Goal: Transaction & Acquisition: Purchase product/service

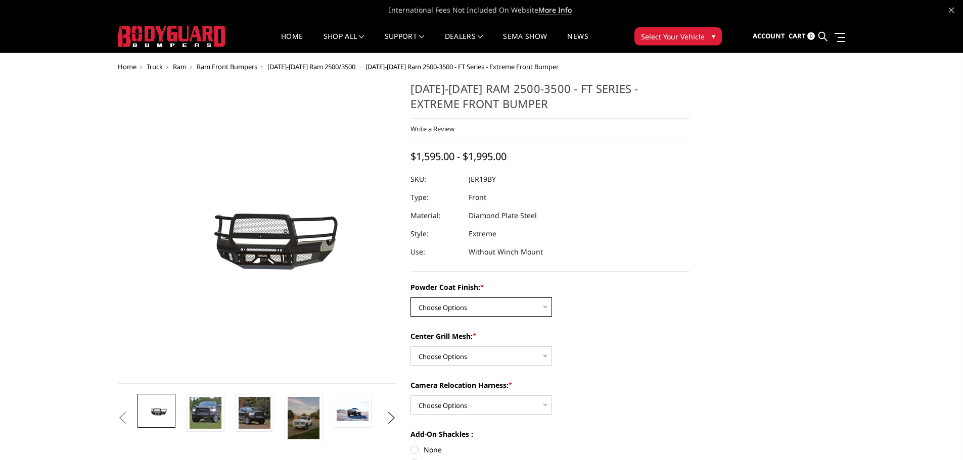
click at [546, 305] on select "Choose Options Bare Metal Gloss Black Powder Coat Textured Black Powder Coat" at bounding box center [480, 307] width 141 height 19
select select "3215"
click at [410, 298] on select "Choose Options Bare Metal Gloss Black Powder Coat Textured Black Powder Coat" at bounding box center [480, 307] width 141 height 19
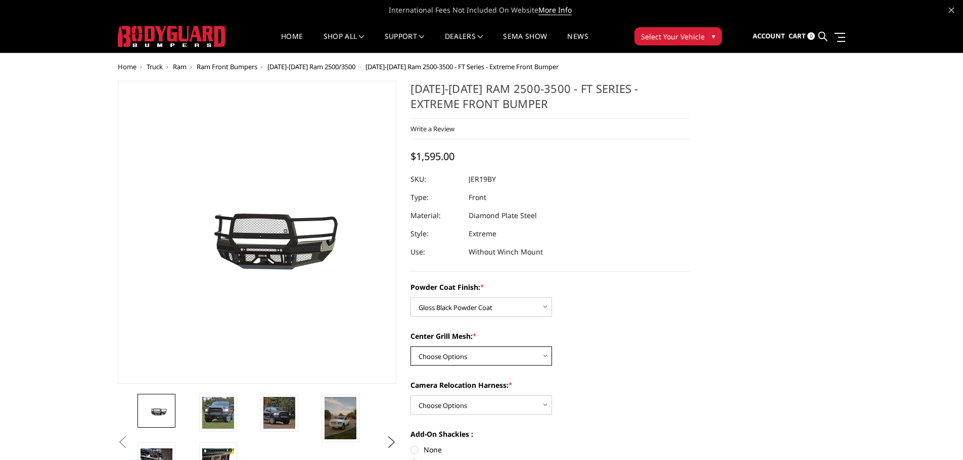
click at [545, 357] on select "Choose Options WITH Expanded Metal in Center Grill WITHOUT Expanded Metal in Ce…" at bounding box center [480, 356] width 141 height 19
select select "3217"
click at [410, 347] on select "Choose Options WITH Expanded Metal in Center Grill WITHOUT Expanded Metal in Ce…" at bounding box center [480, 356] width 141 height 19
click at [546, 405] on select "Choose Options WITH Camera Relocation Harness WITHOUT Camera Relocation Harness" at bounding box center [480, 405] width 141 height 19
select select "3220"
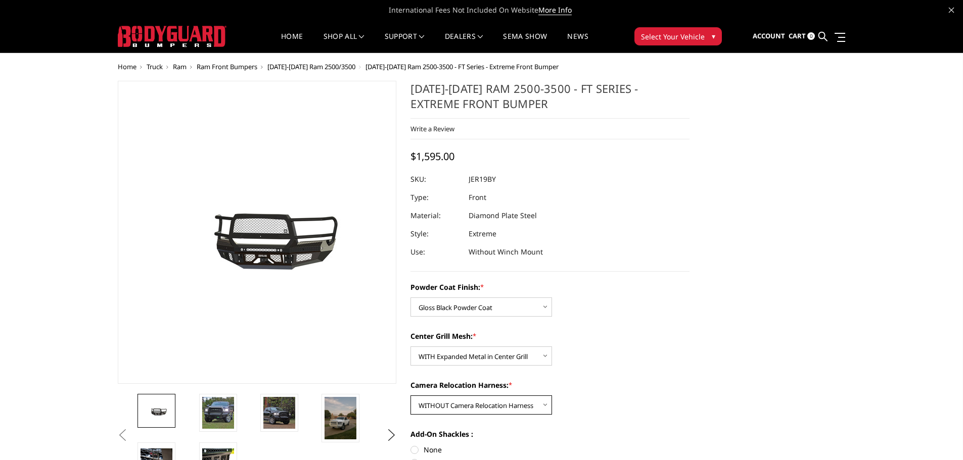
click at [410, 396] on select "Choose Options WITH Camera Relocation Harness WITHOUT Camera Relocation Harness" at bounding box center [480, 405] width 141 height 19
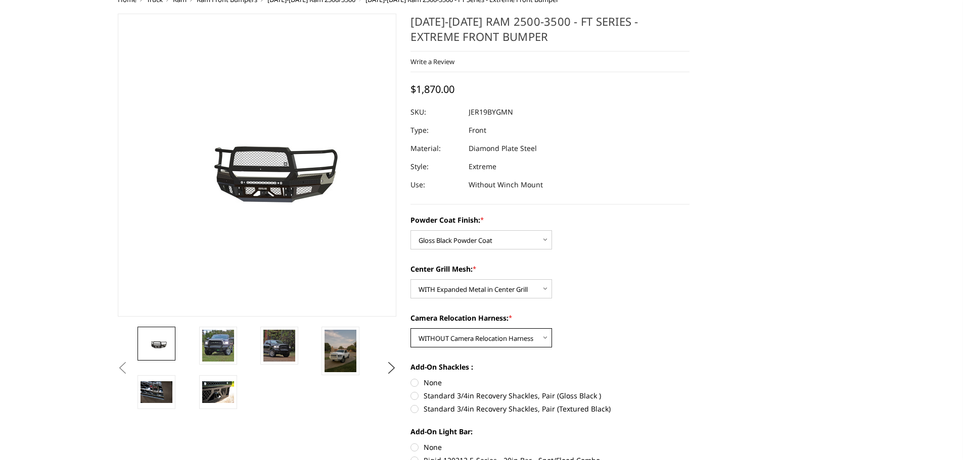
scroll to position [115, 0]
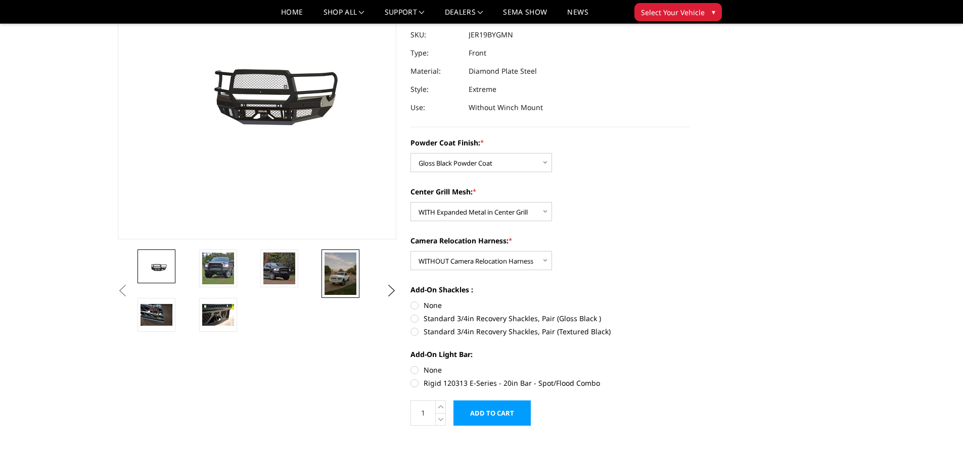
click at [334, 275] on img at bounding box center [340, 274] width 32 height 42
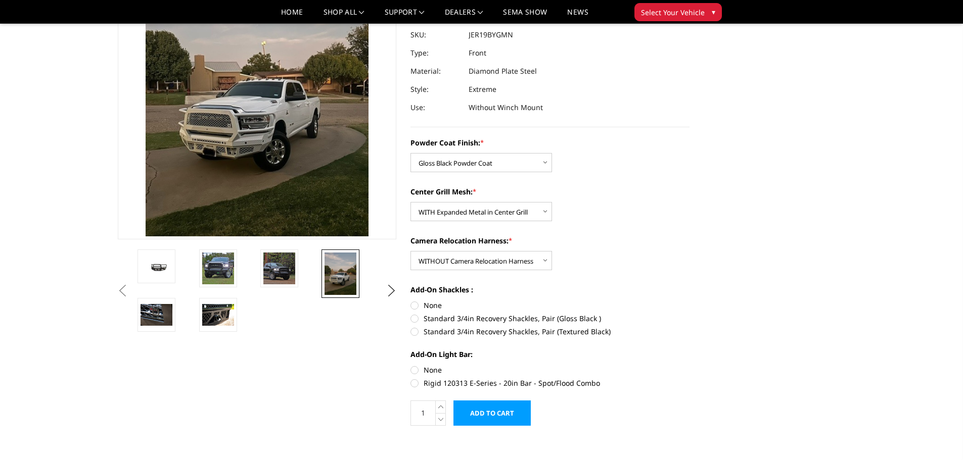
scroll to position [25, 0]
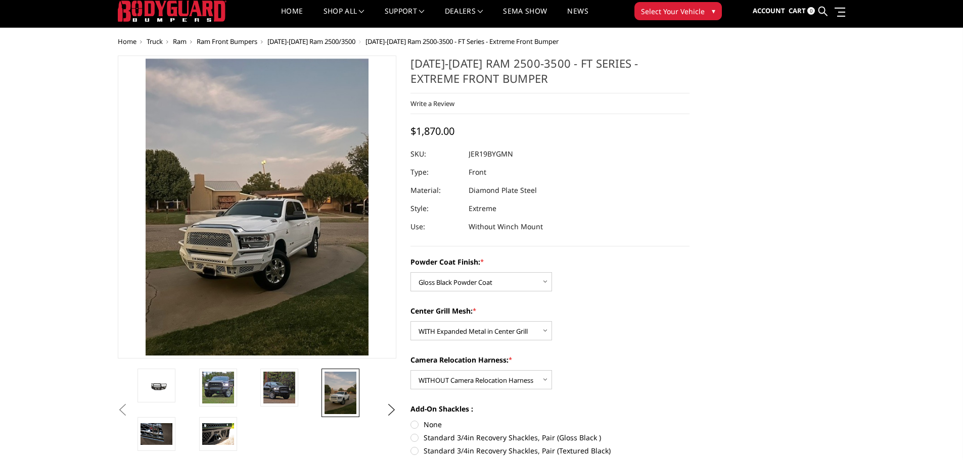
click at [307, 246] on img at bounding box center [219, 163] width 485 height 647
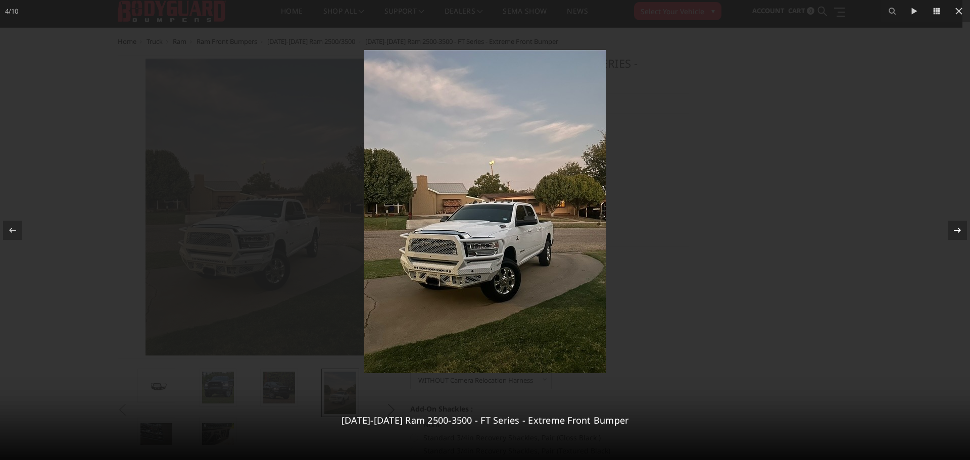
click at [955, 224] on icon at bounding box center [958, 230] width 12 height 12
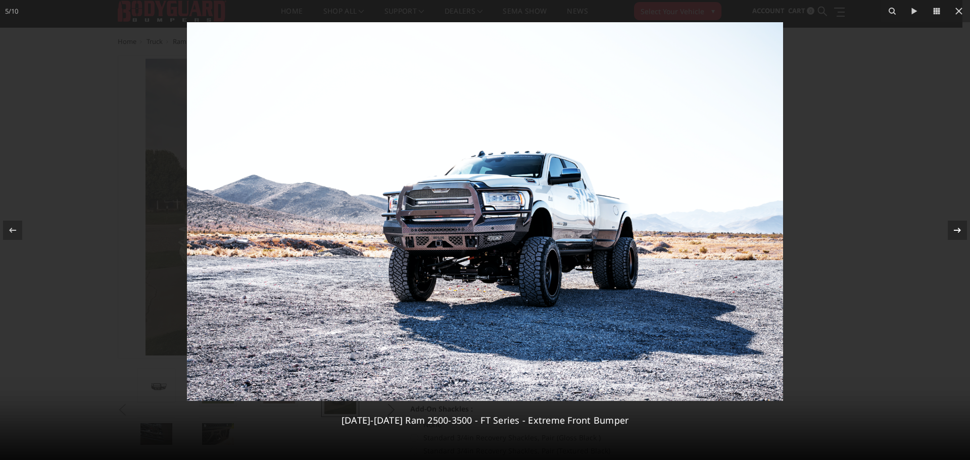
click at [955, 226] on icon at bounding box center [958, 230] width 12 height 12
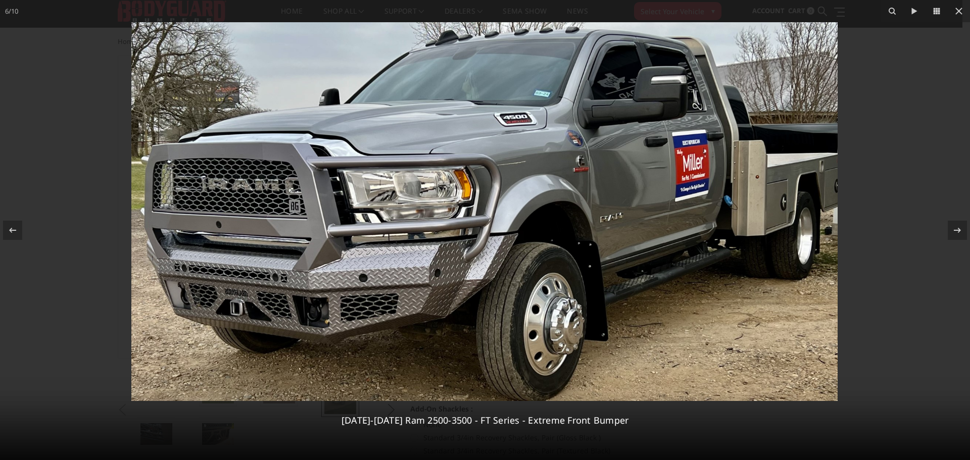
click at [955, 226] on icon at bounding box center [958, 230] width 12 height 12
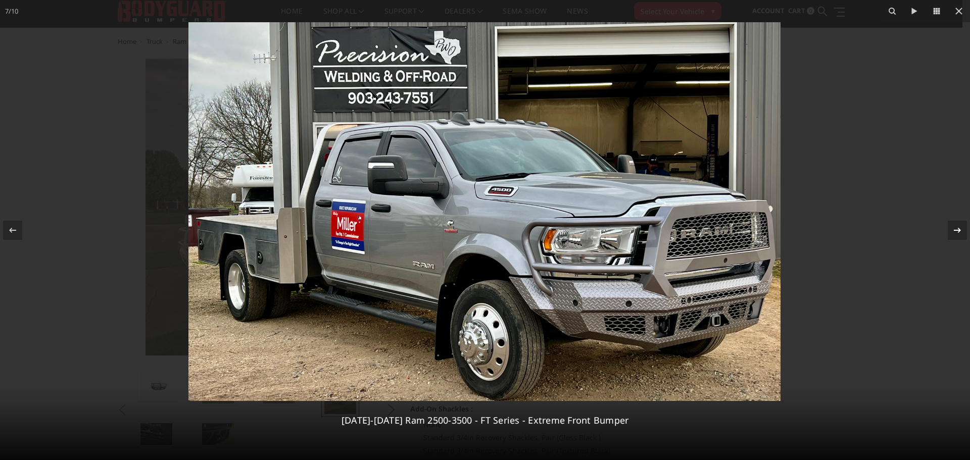
click at [956, 227] on icon at bounding box center [958, 230] width 12 height 12
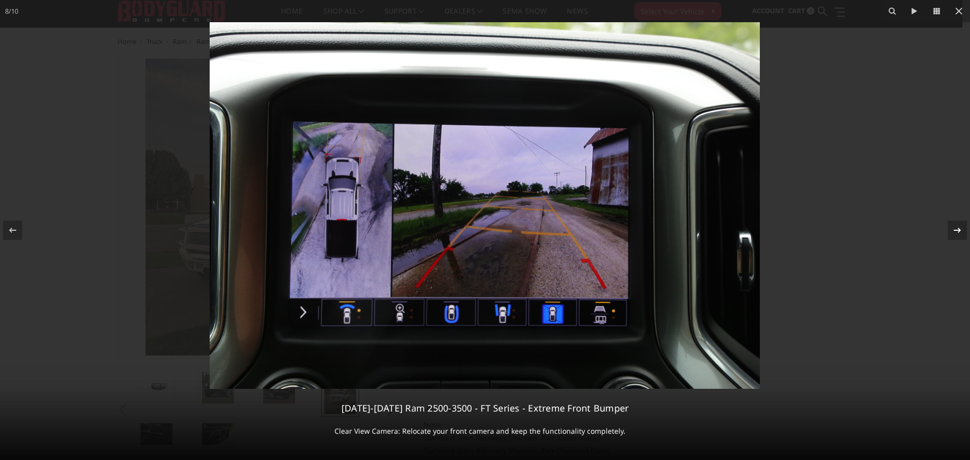
click at [957, 227] on icon at bounding box center [958, 230] width 12 height 12
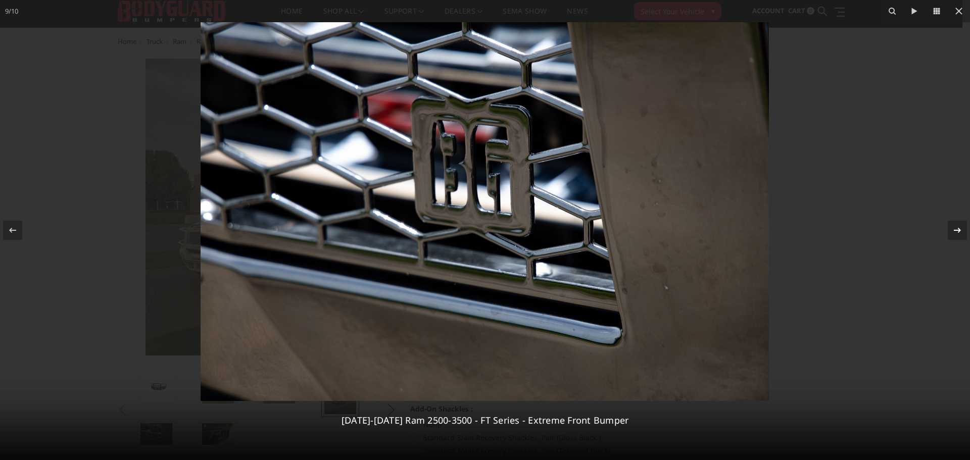
click at [957, 229] on icon at bounding box center [958, 230] width 12 height 12
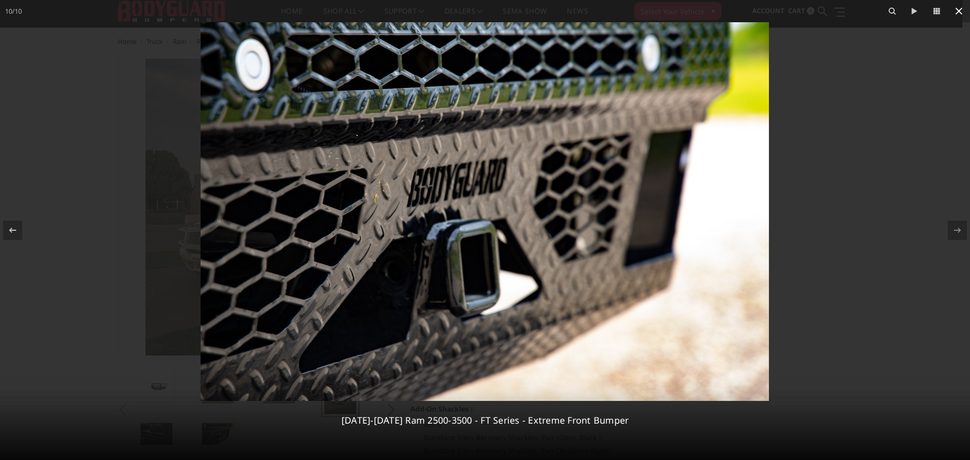
click at [955, 8] on icon at bounding box center [959, 11] width 12 height 12
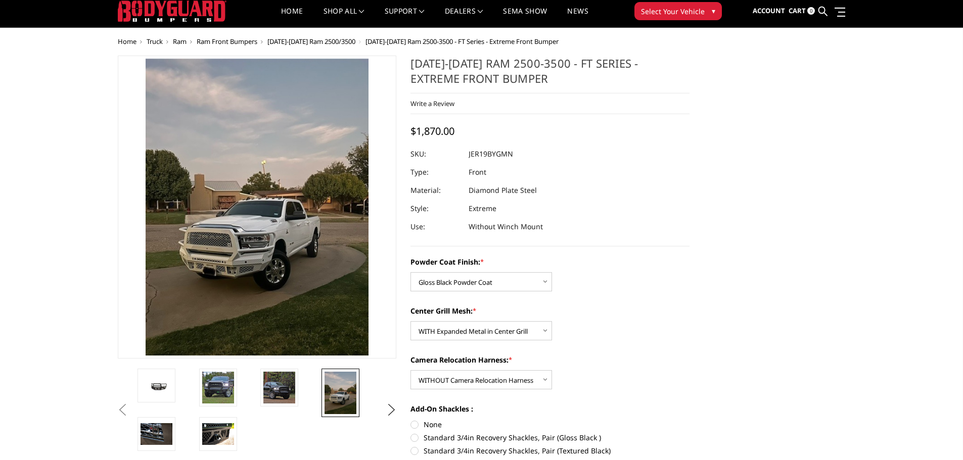
click at [416, 436] on label "Standard 3/4in Recovery Shackles, Pair (Gloss Black )" at bounding box center [549, 438] width 279 height 11
click at [689, 420] on input "Standard 3/4in Recovery Shackles, Pair (Gloss Black )" at bounding box center [689, 419] width 1 height 1
radio input "true"
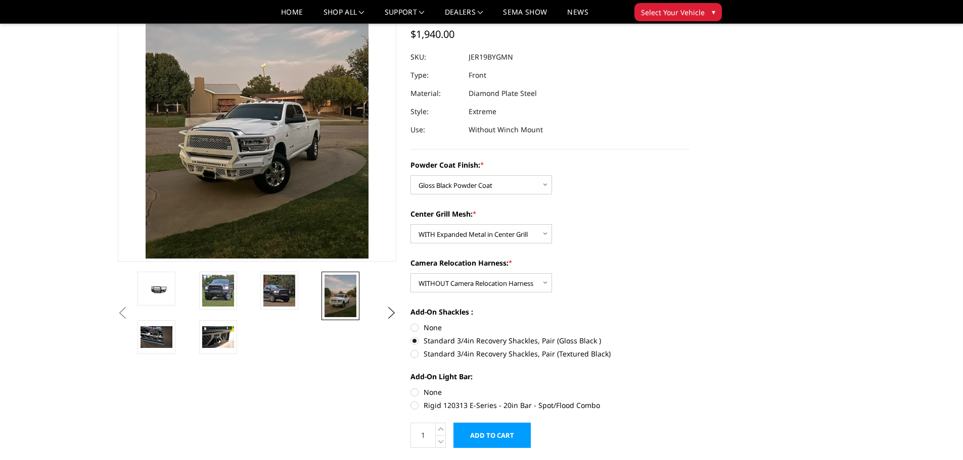
scroll to position [133, 0]
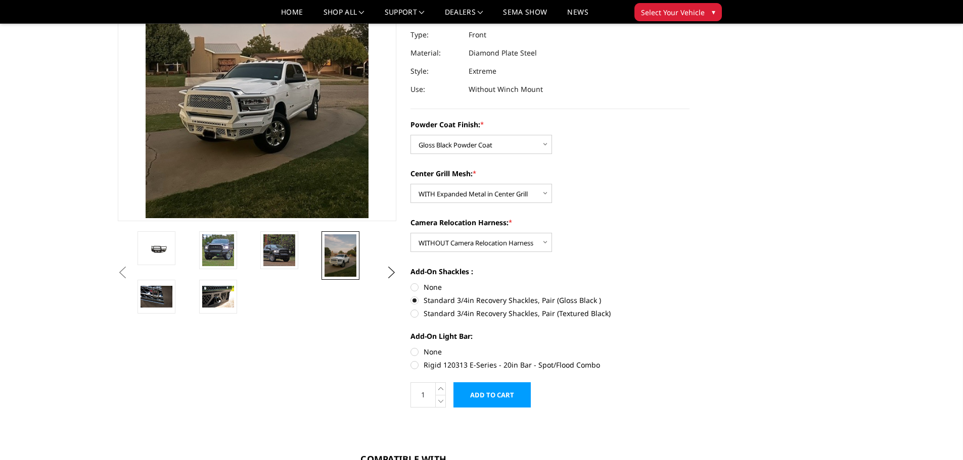
click at [416, 365] on label "Rigid 120313 E-Series - 20in Bar - Spot/Flood Combo" at bounding box center [549, 365] width 279 height 11
click at [689, 347] on input "Rigid 120313 E-Series - 20in Bar - Spot/Flood Combo" at bounding box center [689, 347] width 1 height 1
radio input "true"
click at [712, 17] on span "▾" at bounding box center [713, 12] width 4 height 11
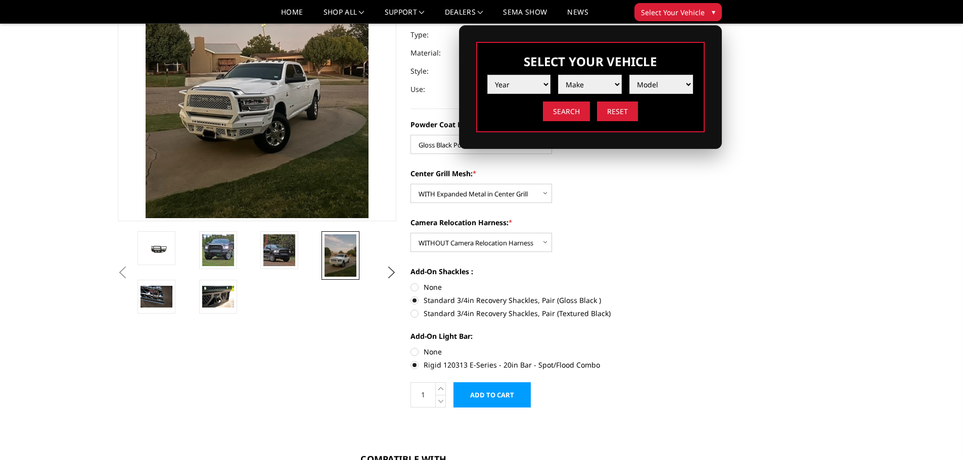
click at [545, 81] on select "Year 2025 2024 2023 2022 2021 2020 2019 2018 2017 2016 2015 2014 2013 2012 2011…" at bounding box center [519, 84] width 64 height 19
select select "yr_2014"
click at [487, 75] on select "Year 2025 2024 2023 2022 2021 2020 2019 2018 2017 2016 2015 2014 2013 2012 2011…" at bounding box center [519, 84] width 64 height 19
click at [616, 86] on select "Make Chevrolet Ford GMC Ram Toyota" at bounding box center [590, 84] width 64 height 19
select select "mk_ram"
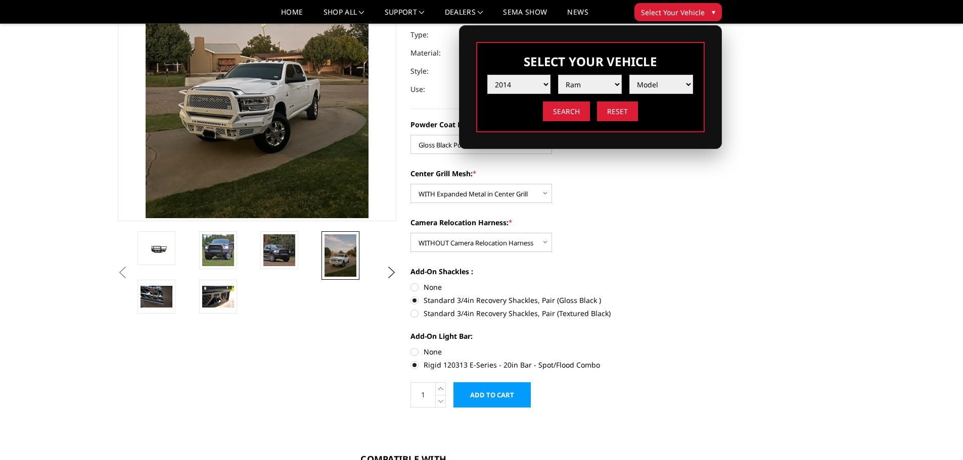
click at [558, 75] on select "Make Chevrolet Ford GMC Ram Toyota" at bounding box center [590, 84] width 64 height 19
click at [685, 83] on select "Model 1500 5-Lug 2500 / 3500 4500 / 5500" at bounding box center [661, 84] width 64 height 19
select select "md_4500-5500"
click at [629, 75] on select "Model 1500 5-Lug 2500 / 3500 4500 / 5500" at bounding box center [661, 84] width 64 height 19
click at [570, 111] on input "Search" at bounding box center [566, 112] width 47 height 20
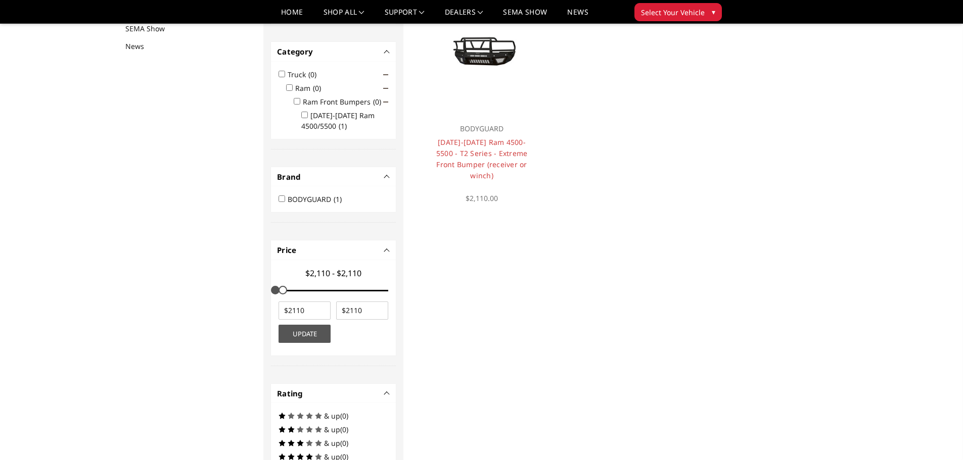
scroll to position [131, 0]
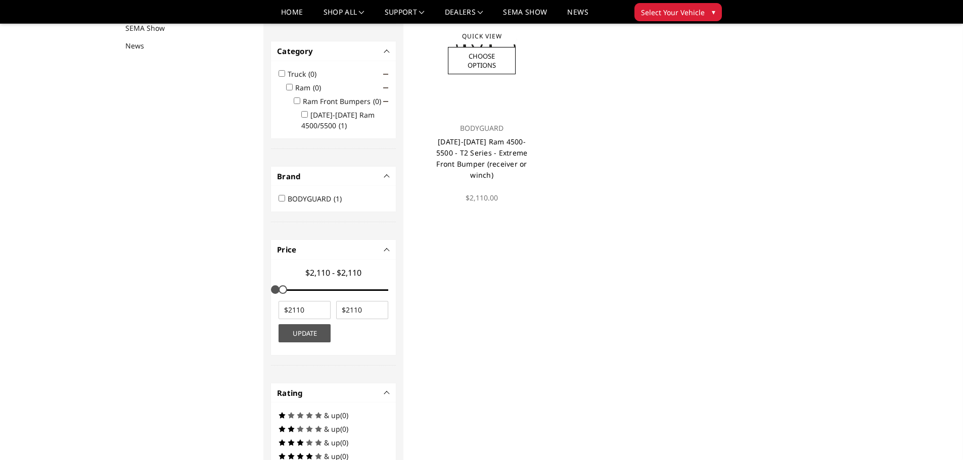
click at [481, 151] on link "2011-2018 Ram 4500-5500 - T2 Series - Extreme Front Bumper (receiver or winch)" at bounding box center [481, 158] width 91 height 43
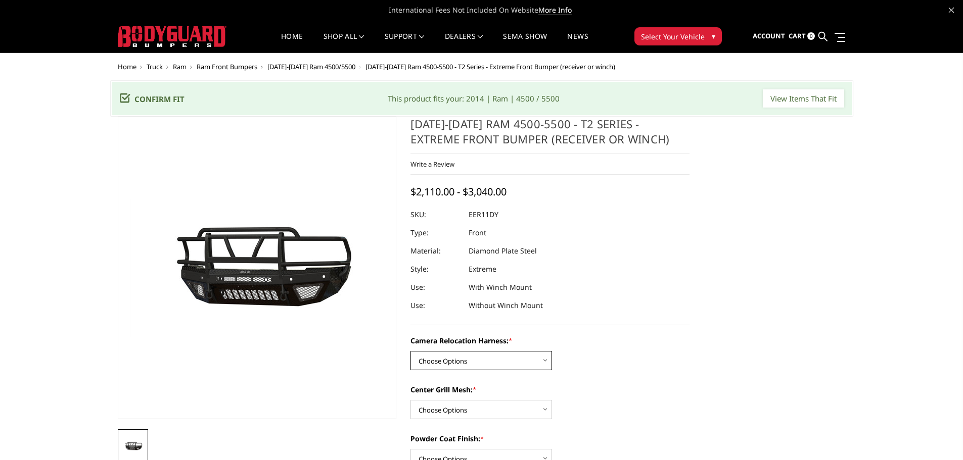
click at [546, 357] on select "Choose Options Without camera harness With camera harness" at bounding box center [480, 360] width 141 height 19
select select "3831"
click at [410, 351] on select "Choose Options Without camera harness With camera harness" at bounding box center [480, 360] width 141 height 19
click at [543, 411] on select "Choose Options Without expanded metal With expanded metal" at bounding box center [480, 409] width 141 height 19
select select "3828"
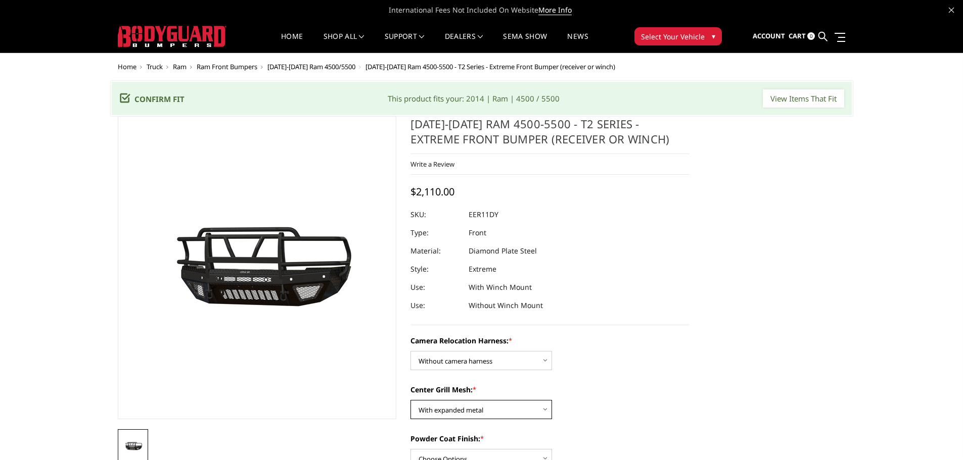
click at [410, 400] on select "Choose Options Without expanded metal With expanded metal" at bounding box center [480, 409] width 141 height 19
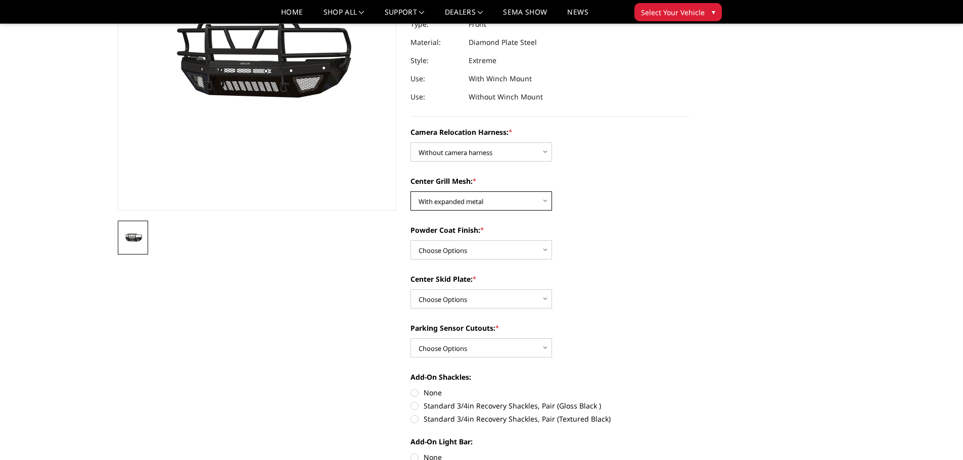
scroll to position [189, 0]
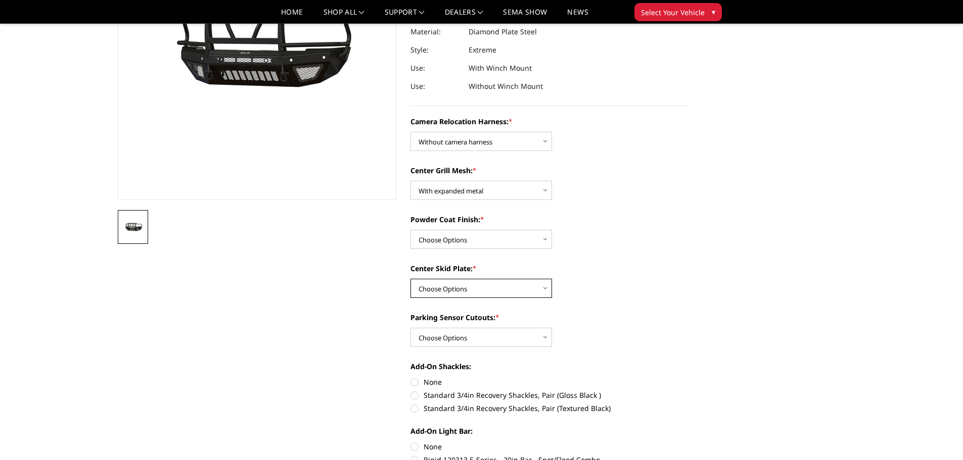
click at [549, 289] on select "Choose Options Winch Mount Skid Plate Standard Skid Plate (included) 2" Receive…" at bounding box center [480, 288] width 141 height 19
select select "3823"
click at [410, 279] on select "Choose Options Winch Mount Skid Plate Standard Skid Plate (included) 2" Receive…" at bounding box center [480, 288] width 141 height 19
click at [550, 337] on select "Choose Options Yes - With Parking Sensor Cutouts" at bounding box center [480, 337] width 141 height 19
click at [410, 328] on select "Choose Options Yes - With Parking Sensor Cutouts" at bounding box center [480, 337] width 141 height 19
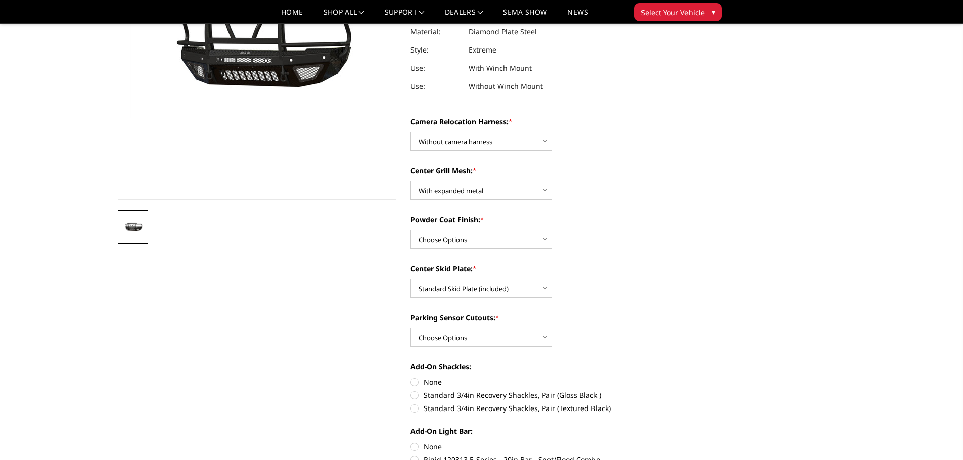
click at [416, 396] on label "Standard 3/4in Recovery Shackles, Pair (Gloss Black )" at bounding box center [549, 395] width 279 height 11
click at [689, 377] on input "Standard 3/4in Recovery Shackles, Pair (Gloss Black )" at bounding box center [689, 377] width 1 height 1
radio input "true"
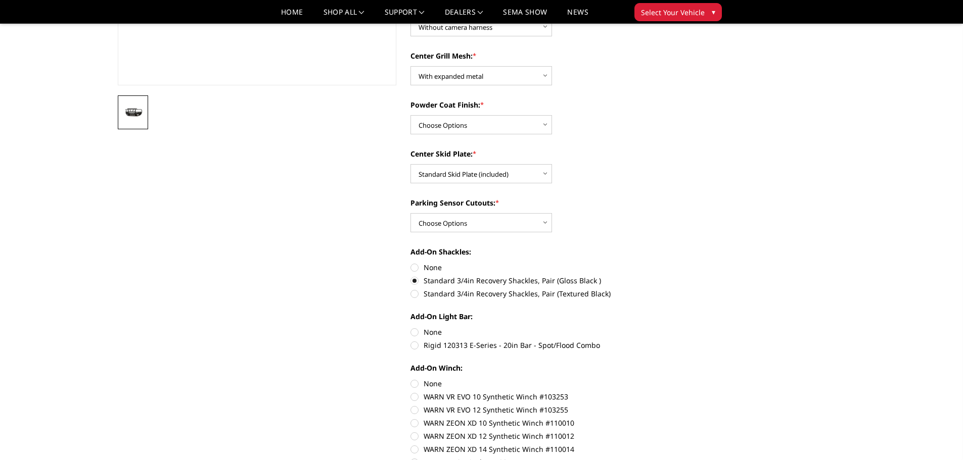
scroll to position [331, 0]
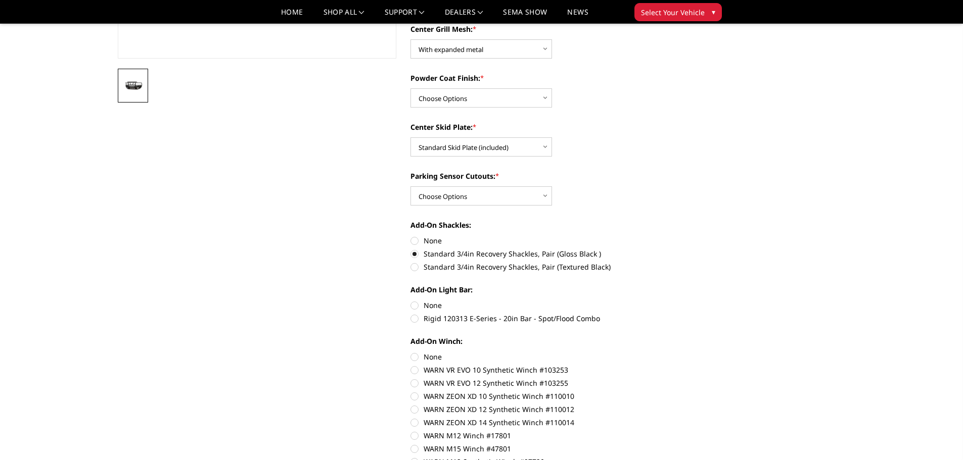
click at [416, 316] on label "Rigid 120313 E-Series - 20in Bar - Spot/Flood Combo" at bounding box center [549, 318] width 279 height 11
click at [689, 301] on input "Rigid 120313 E-Series - 20in Bar - Spot/Flood Combo" at bounding box center [689, 300] width 1 height 1
radio input "true"
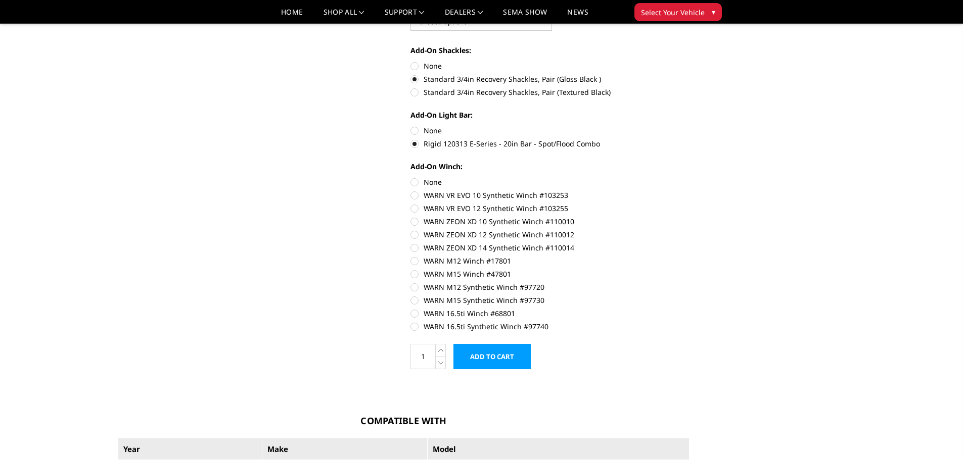
scroll to position [513, 0]
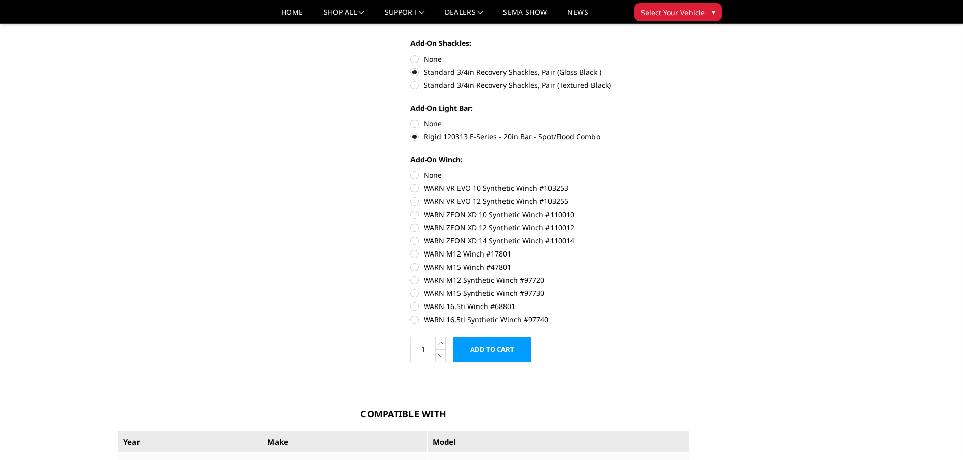
click at [489, 348] on input "Add to Cart" at bounding box center [491, 349] width 77 height 25
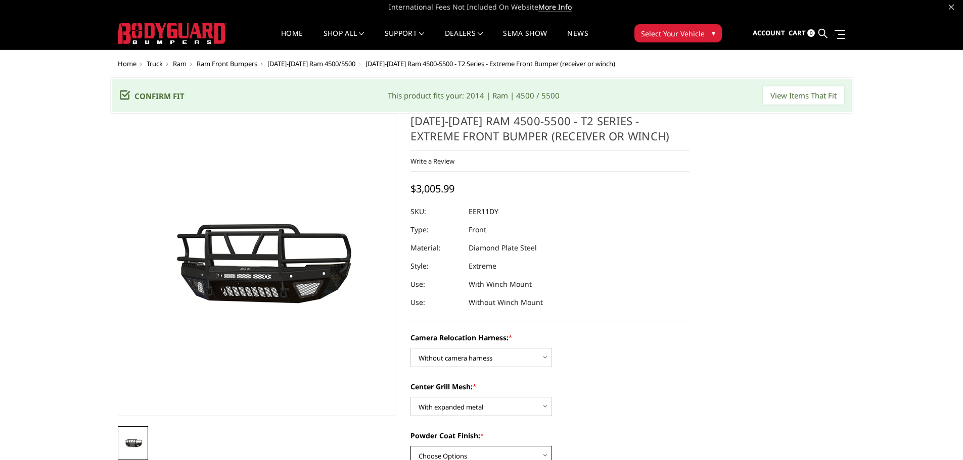
scroll to position [0, 0]
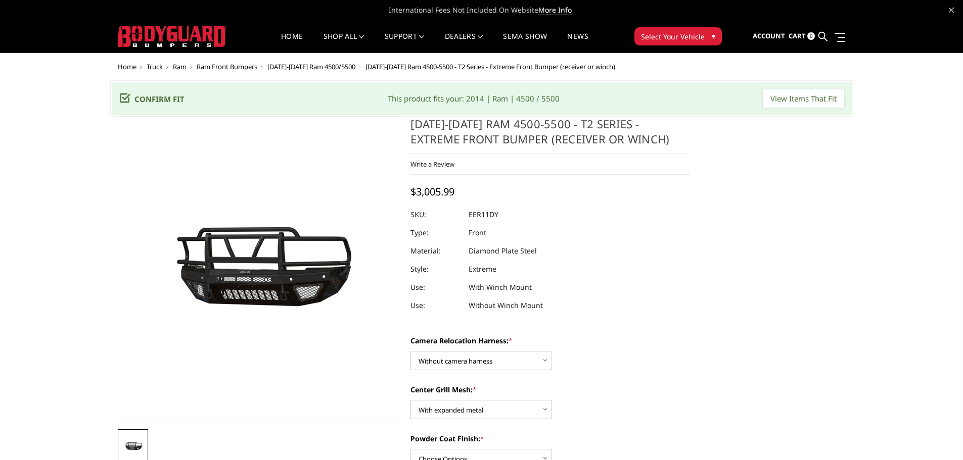
click at [640, 406] on div "Center Grill Mesh: * Choose Options Without expanded metal With expanded metal" at bounding box center [549, 402] width 279 height 35
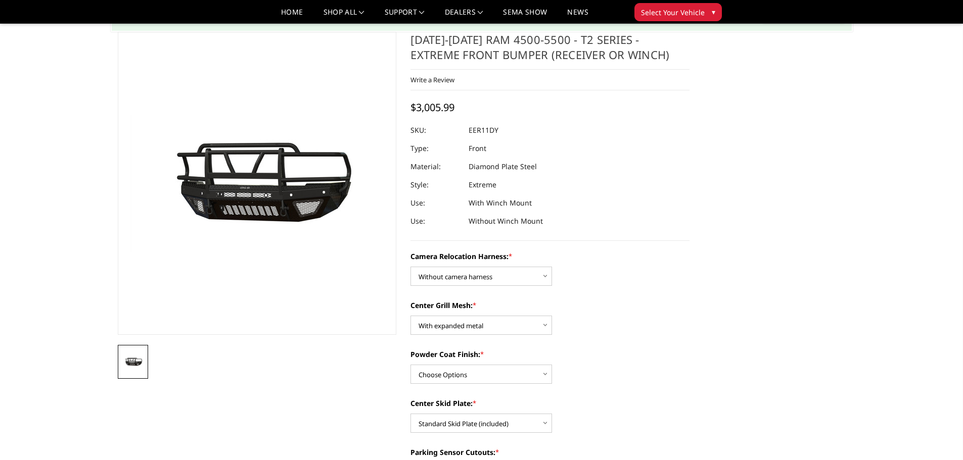
scroll to position [61, 0]
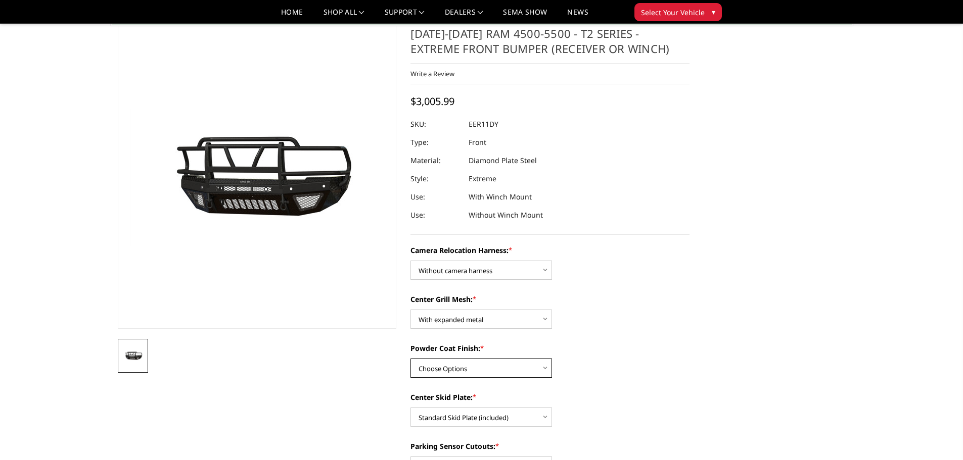
click at [546, 370] on select "Choose Options Textured Black Powder Coat Gloss Black Powder Coat Bare Metal" at bounding box center [480, 368] width 141 height 19
select select "3826"
click at [410, 359] on select "Choose Options Textured Black Powder Coat Gloss Black Powder Coat Bare Metal" at bounding box center [480, 368] width 141 height 19
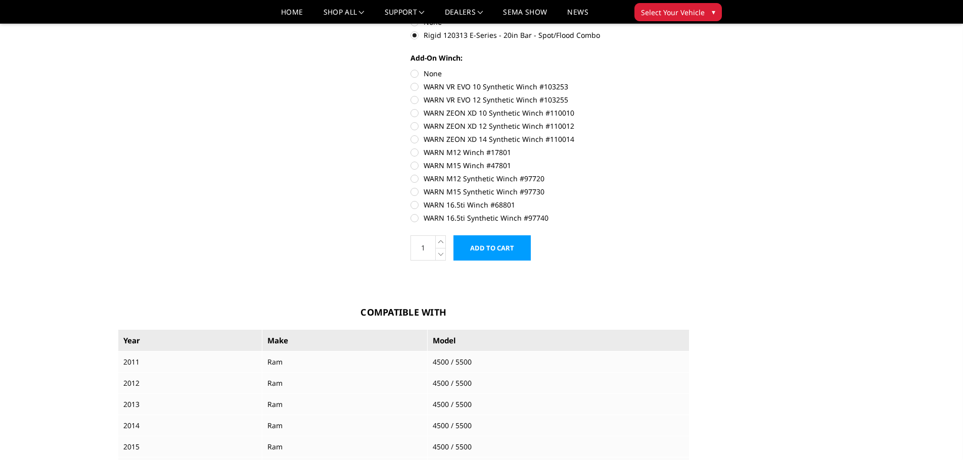
scroll to position [627, 0]
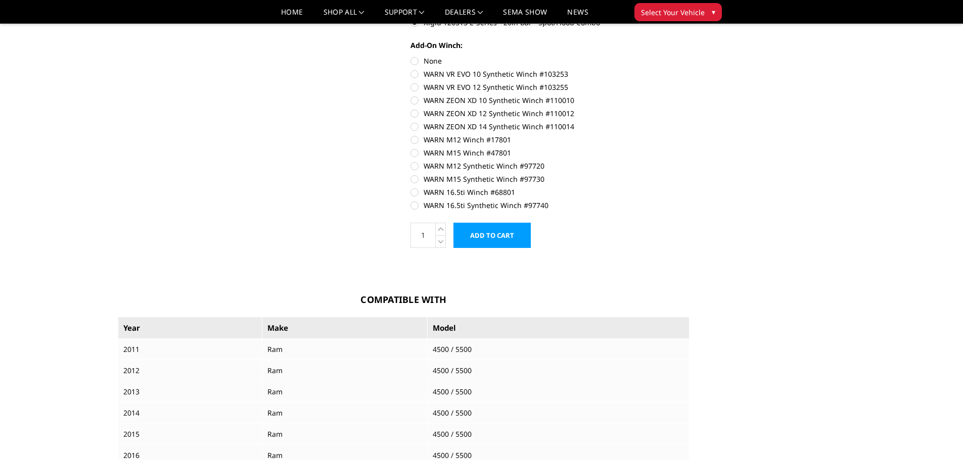
click at [495, 233] on input "Add to Cart" at bounding box center [491, 235] width 77 height 25
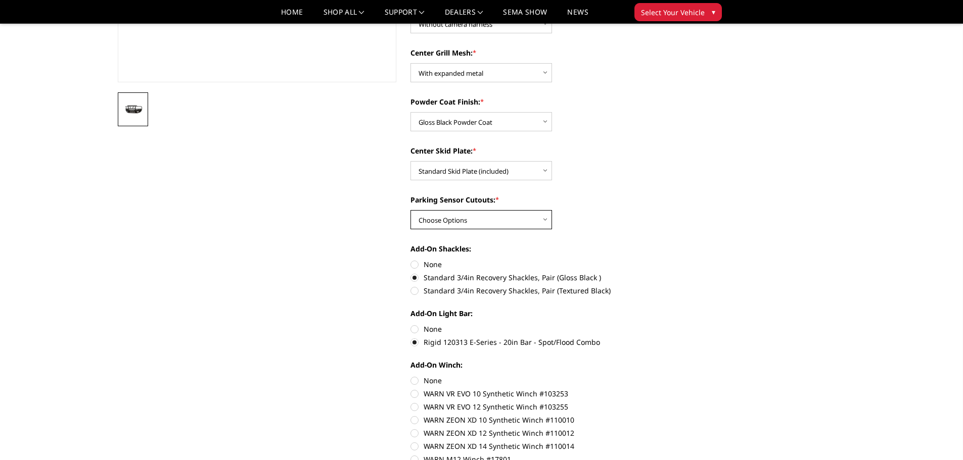
scroll to position [299, 0]
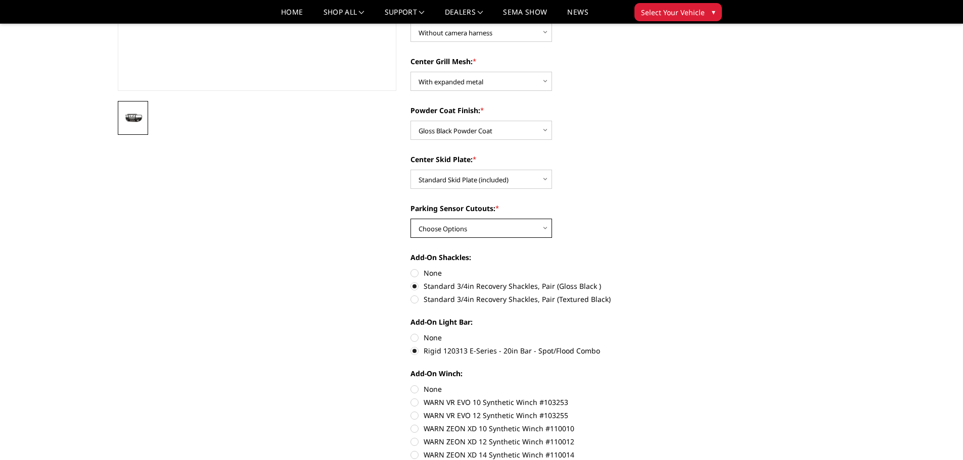
click at [547, 225] on select "Choose Options Yes - With Parking Sensor Cutouts" at bounding box center [480, 228] width 141 height 19
click at [410, 219] on select "Choose Options Yes - With Parking Sensor Cutouts" at bounding box center [480, 228] width 141 height 19
click at [547, 229] on select "Choose Options Yes - With Parking Sensor Cutouts" at bounding box center [480, 228] width 141 height 19
click at [586, 253] on label "Add-On Shackles:" at bounding box center [549, 257] width 279 height 11
click at [544, 229] on select "Choose Options Yes - With Parking Sensor Cutouts" at bounding box center [480, 228] width 141 height 19
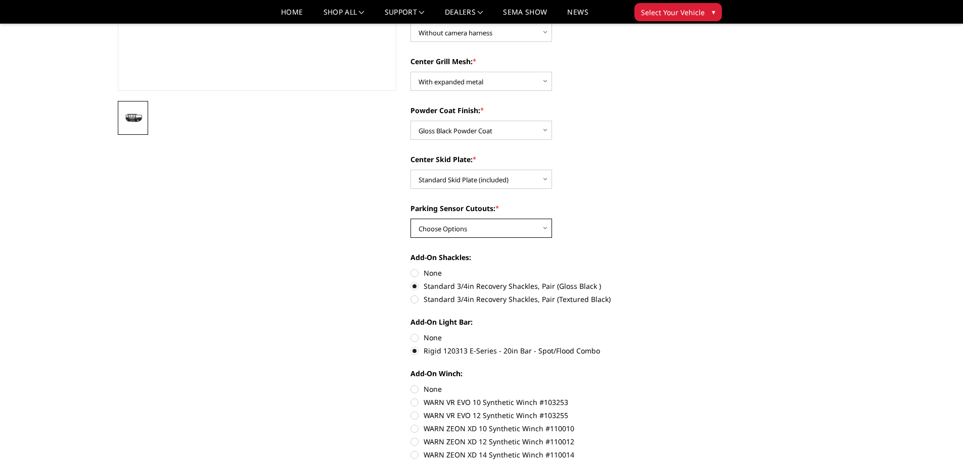
select select "3821"
click at [410, 219] on select "Choose Options Yes - With Parking Sensor Cutouts" at bounding box center [480, 228] width 141 height 19
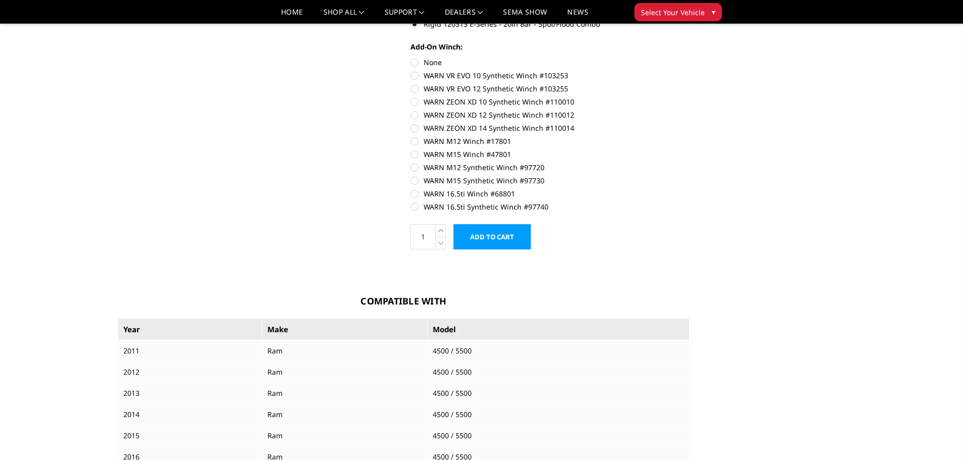
scroll to position [624, 0]
click at [504, 241] on input "Add to Cart" at bounding box center [491, 238] width 77 height 25
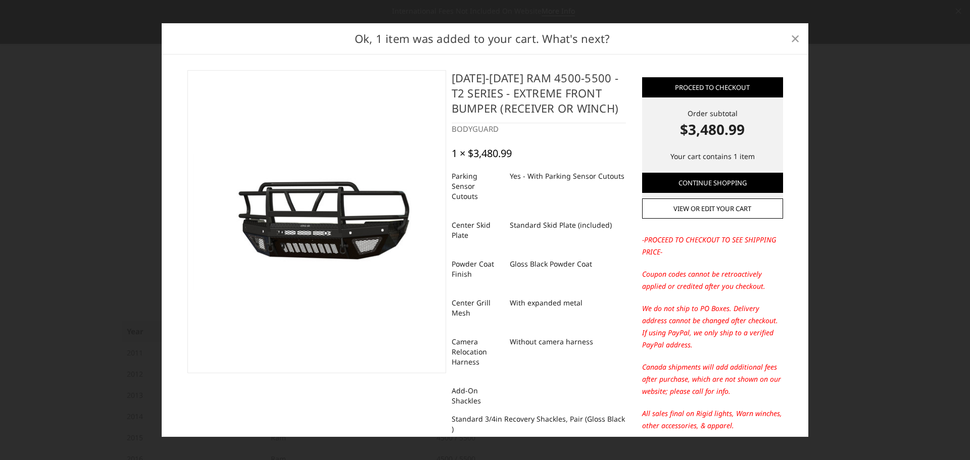
click at [794, 38] on span "×" at bounding box center [795, 38] width 9 height 22
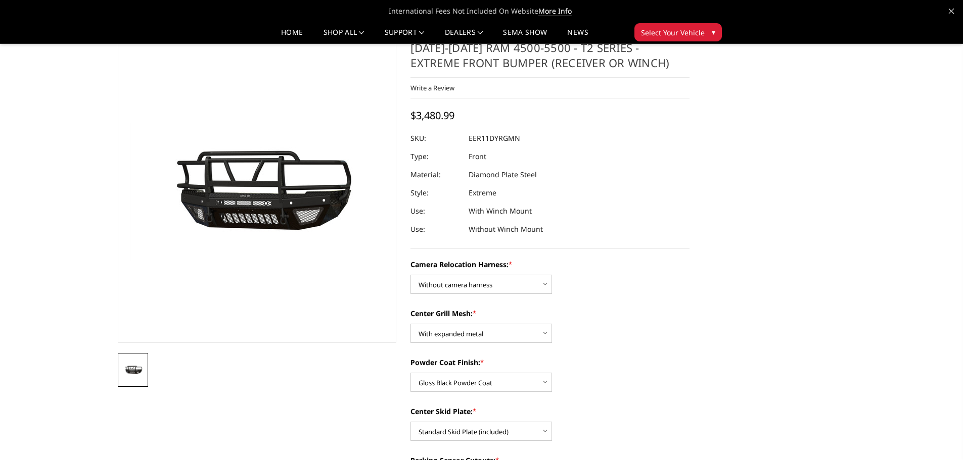
scroll to position [0, 0]
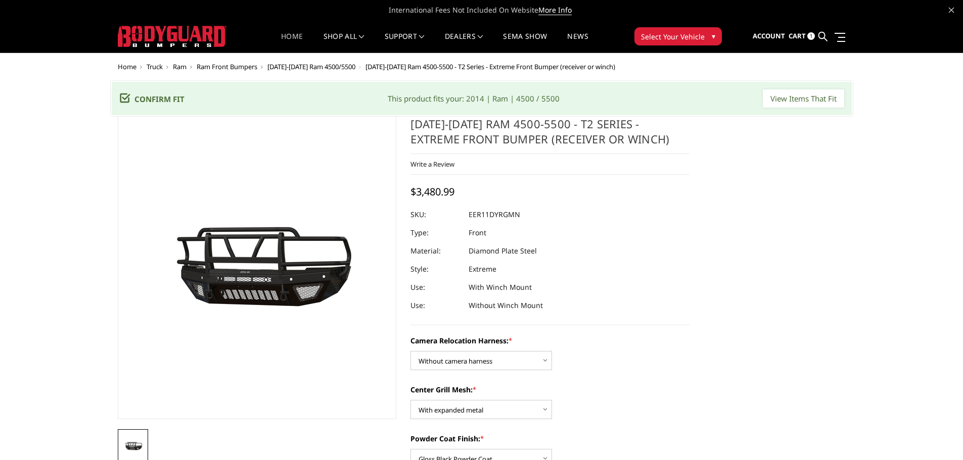
click at [290, 39] on link "Home" at bounding box center [292, 43] width 22 height 20
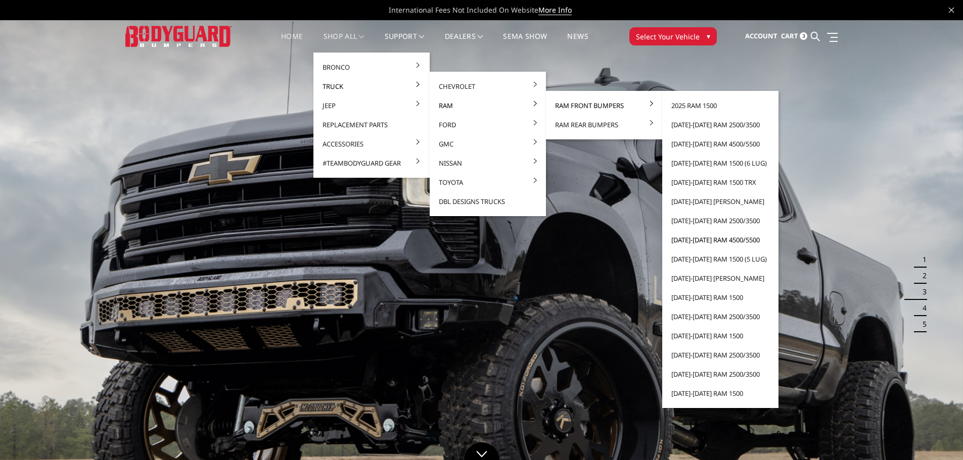
click at [691, 242] on link "[DATE]-[DATE] Ram 4500/5500" at bounding box center [720, 239] width 108 height 19
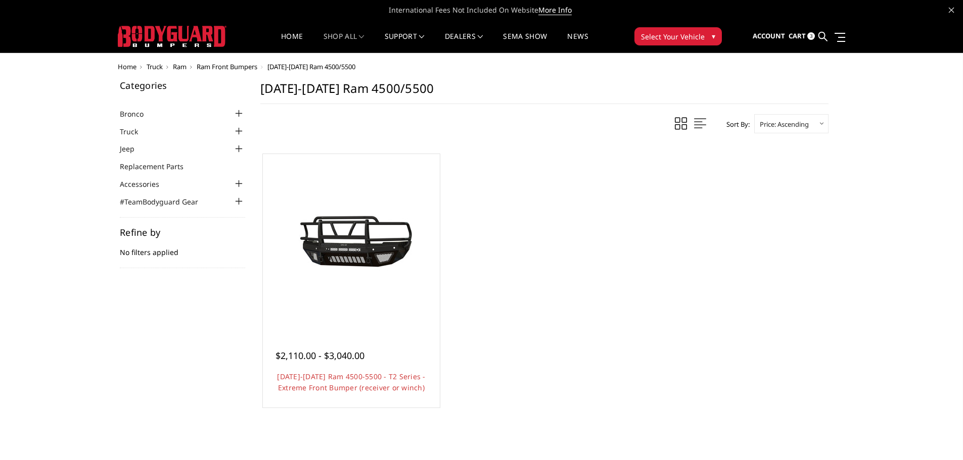
click at [185, 29] on img at bounding box center [172, 36] width 109 height 21
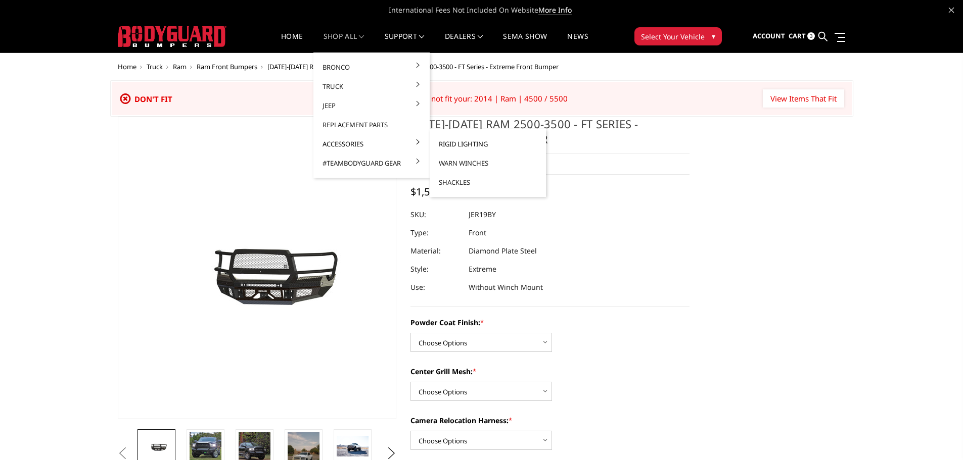
click at [454, 145] on link "Rigid Lighting" at bounding box center [488, 143] width 108 height 19
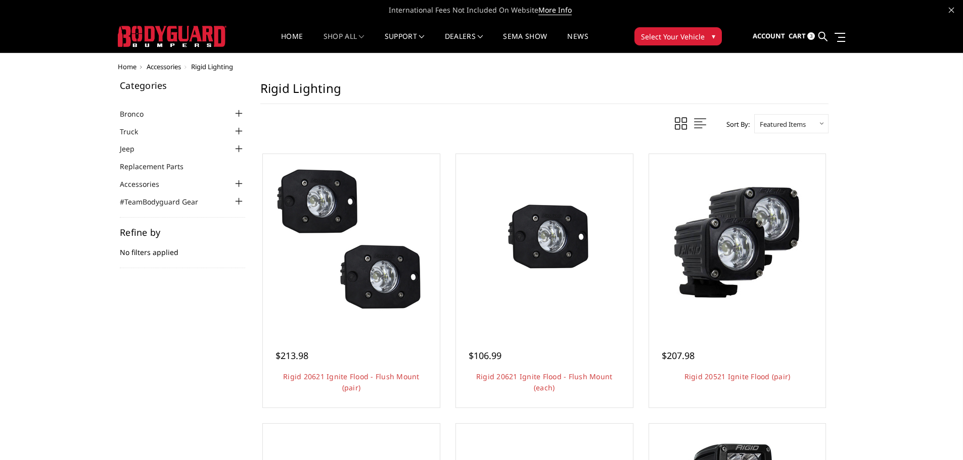
click at [128, 66] on span "Home" at bounding box center [127, 66] width 19 height 9
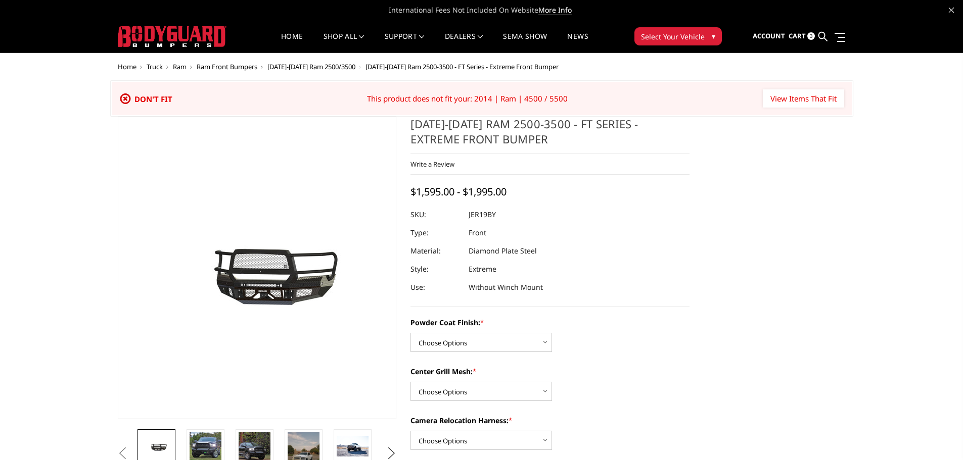
click at [393, 453] on button "Next" at bounding box center [391, 453] width 15 height 15
click at [296, 445] on img at bounding box center [304, 446] width 32 height 17
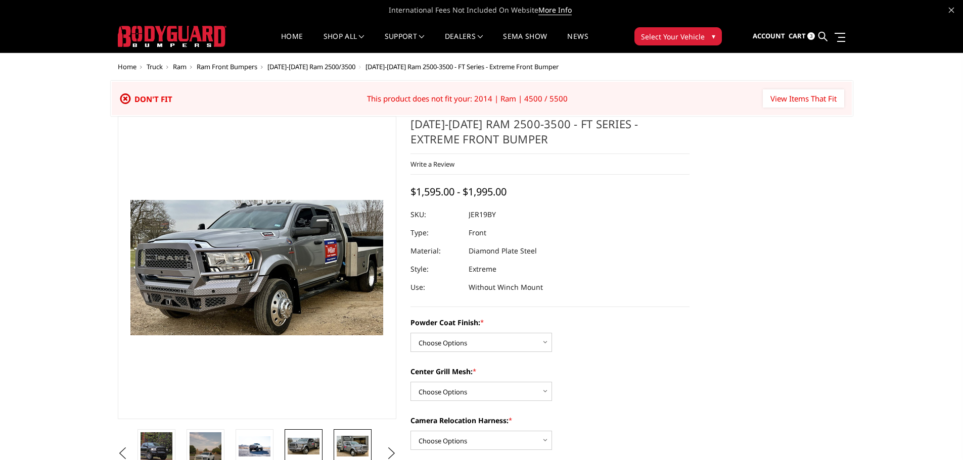
click at [363, 455] on img at bounding box center [353, 446] width 32 height 20
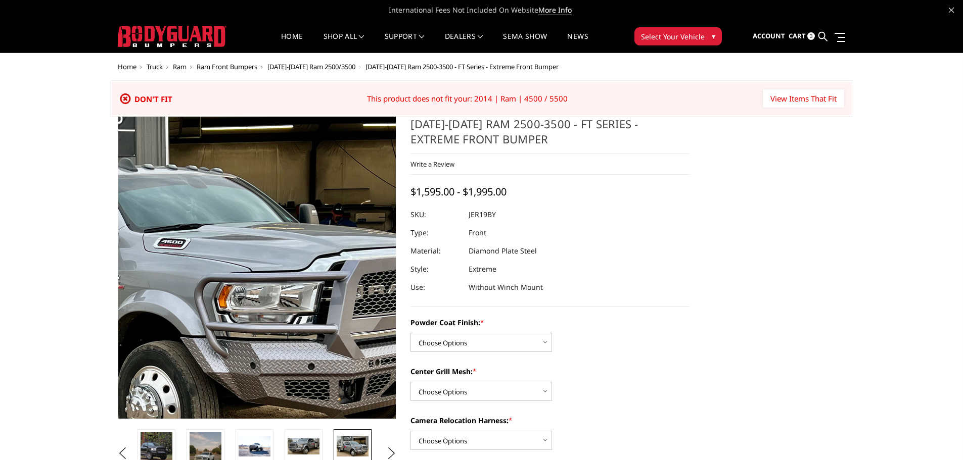
click at [336, 274] on img at bounding box center [153, 266] width 647 height 414
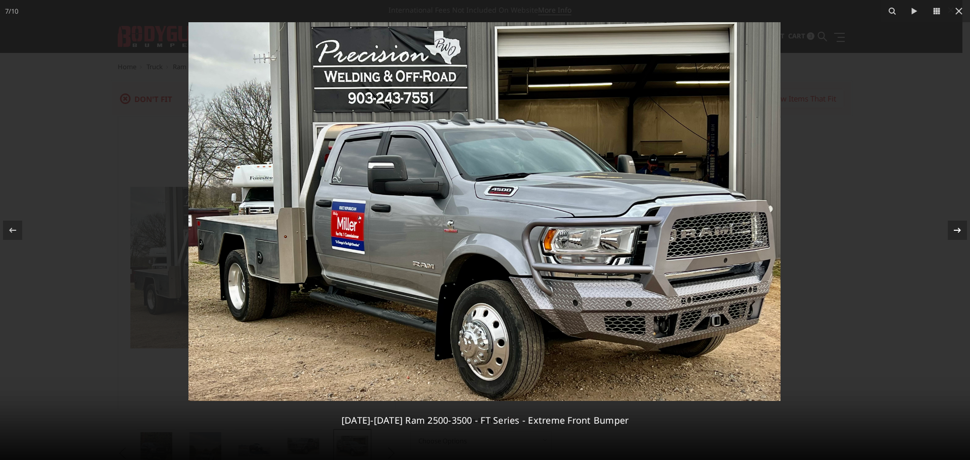
click at [955, 228] on icon at bounding box center [958, 230] width 12 height 12
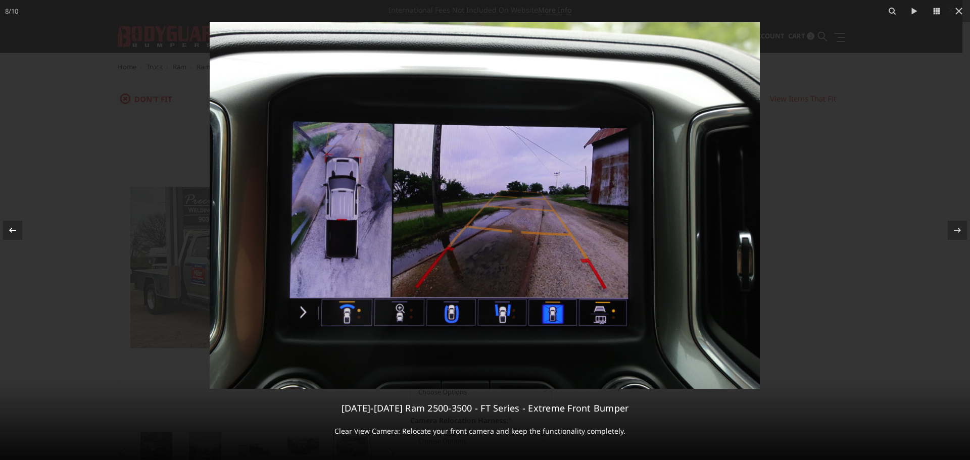
click at [13, 229] on icon at bounding box center [13, 230] width 12 height 12
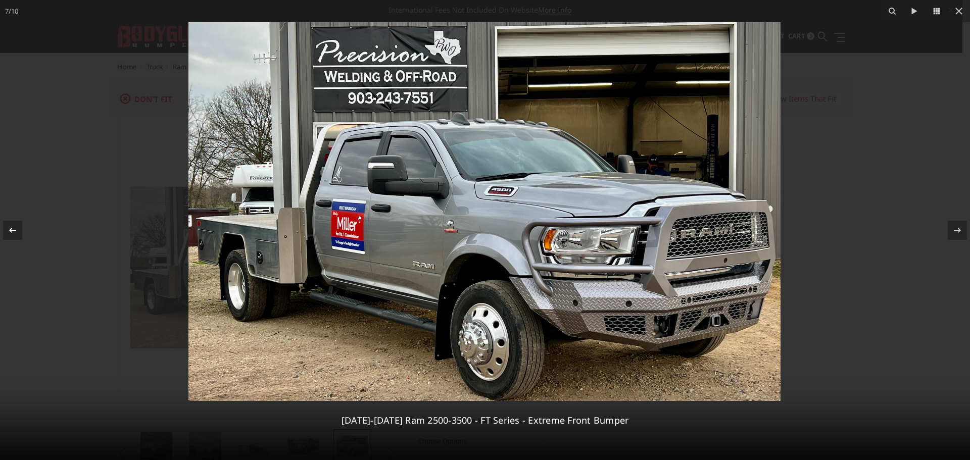
click at [13, 229] on icon at bounding box center [13, 230] width 12 height 12
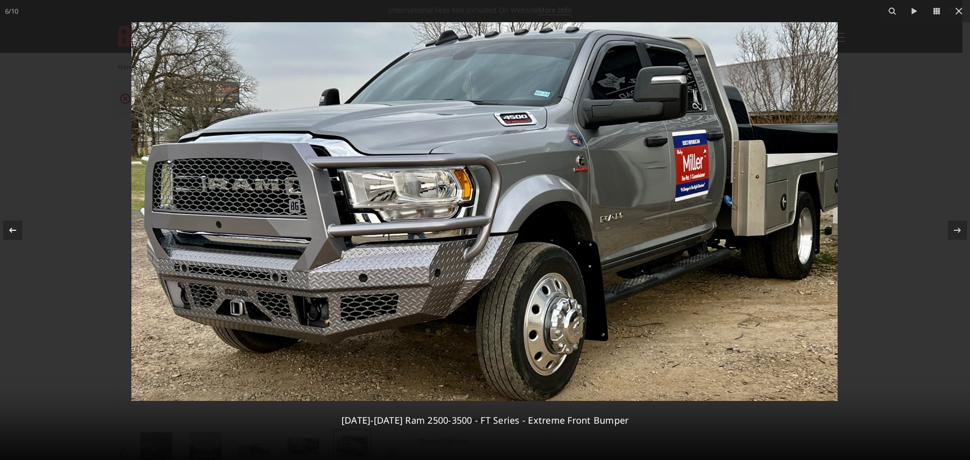
click at [14, 228] on icon at bounding box center [13, 230] width 12 height 12
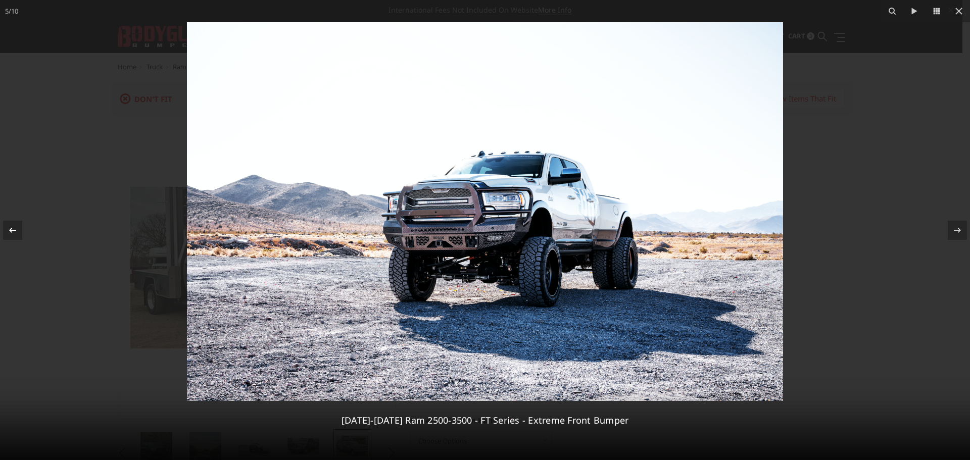
click at [14, 228] on div "5 / 10 2019-2025 Ram 2500-3500 - FT Series - Extreme Front Bumper" at bounding box center [485, 230] width 970 height 460
click at [11, 230] on icon at bounding box center [12, 229] width 7 height 5
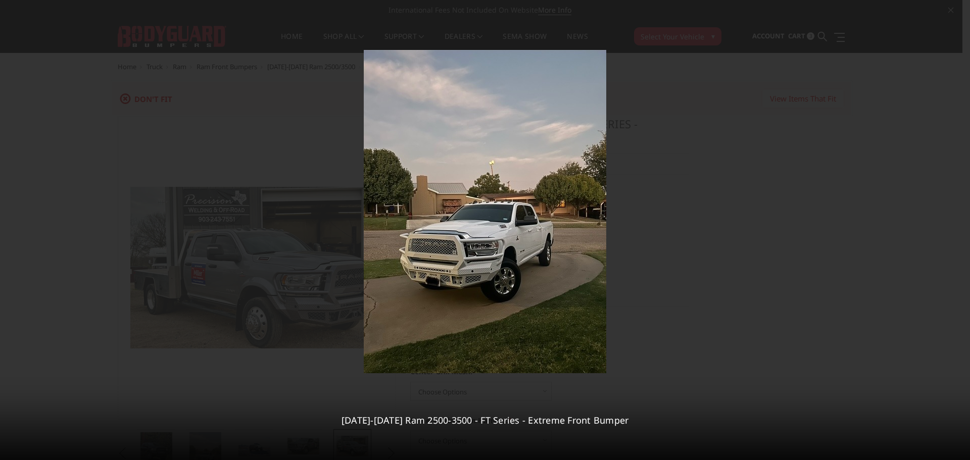
click at [11, 230] on div "4 / 10 2019-2025 Ram 2500-3500 - FT Series - Extreme Front Bumper" at bounding box center [485, 230] width 970 height 460
click at [10, 230] on icon at bounding box center [12, 229] width 7 height 5
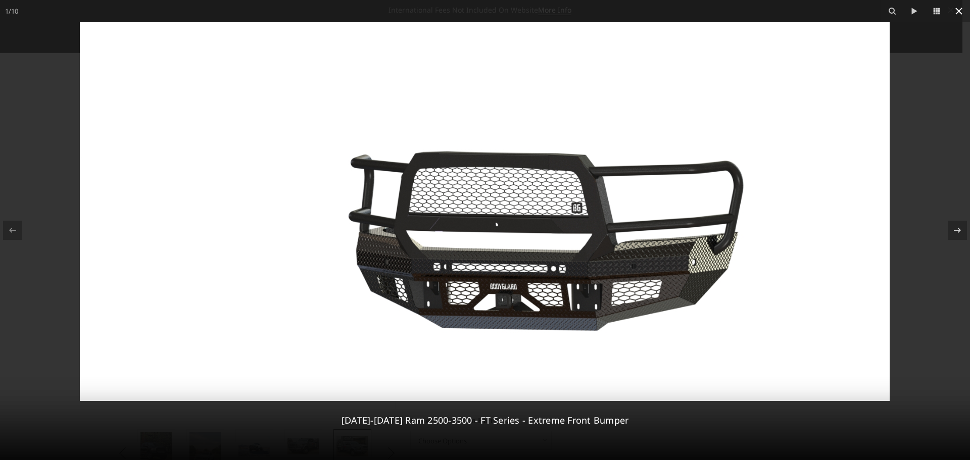
click at [961, 10] on icon at bounding box center [959, 11] width 7 height 7
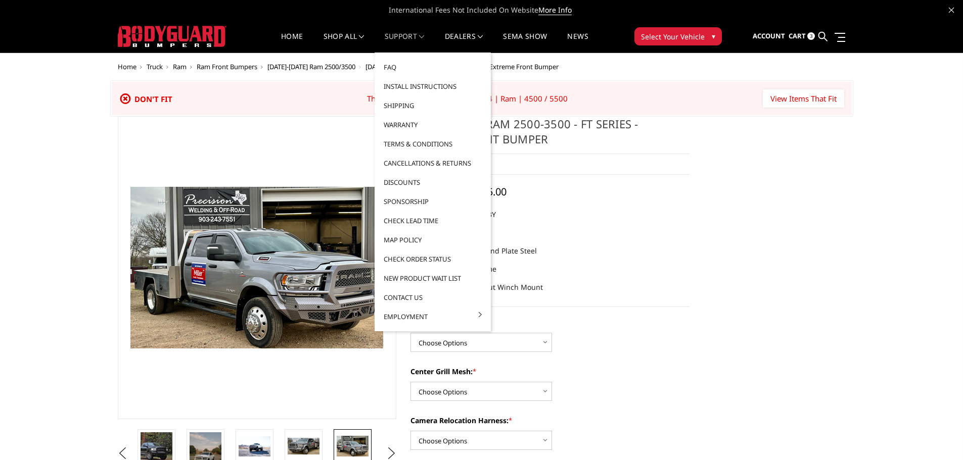
click at [414, 34] on link "Support" at bounding box center [405, 43] width 40 height 20
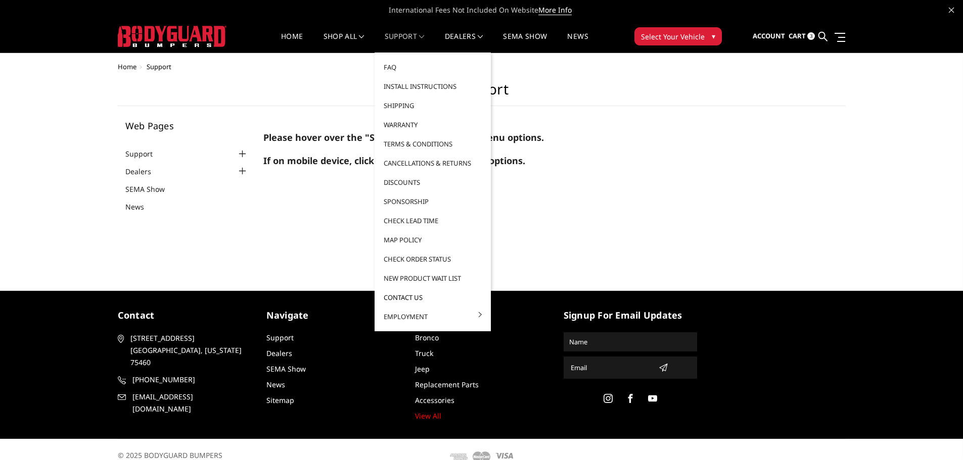
click at [421, 295] on link "Contact Us" at bounding box center [432, 297] width 108 height 19
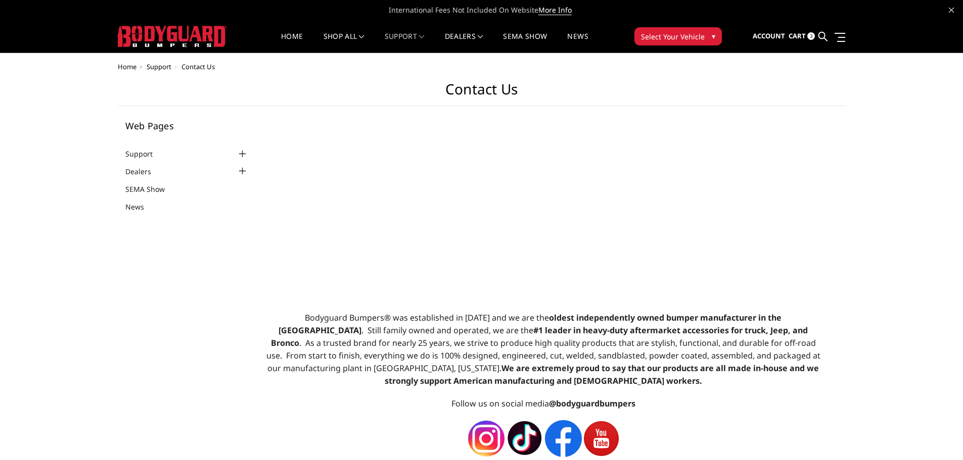
select select "US"
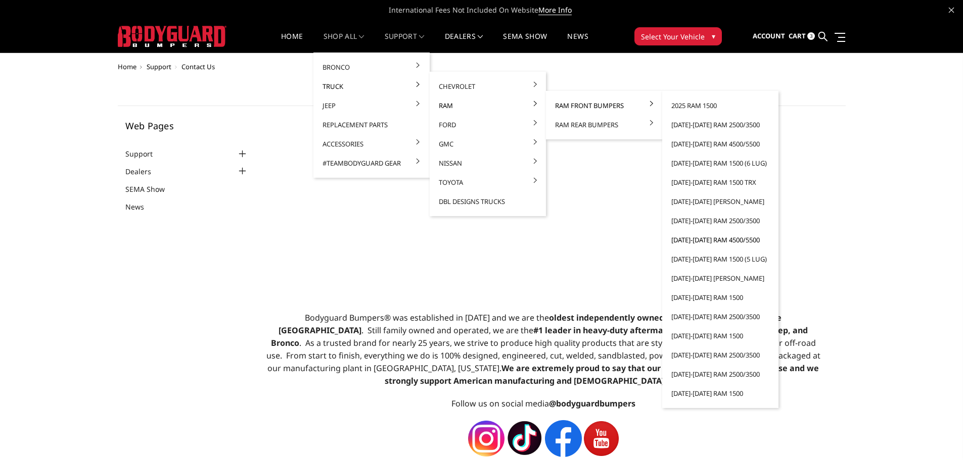
click at [716, 239] on link "[DATE]-[DATE] Ram 4500/5500" at bounding box center [720, 239] width 108 height 19
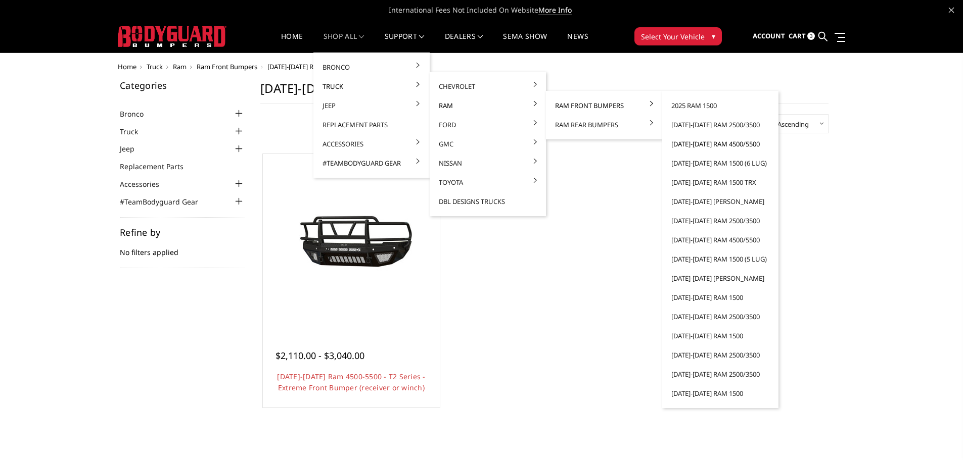
click at [708, 144] on link "[DATE]-[DATE] Ram 4500/5500" at bounding box center [720, 143] width 108 height 19
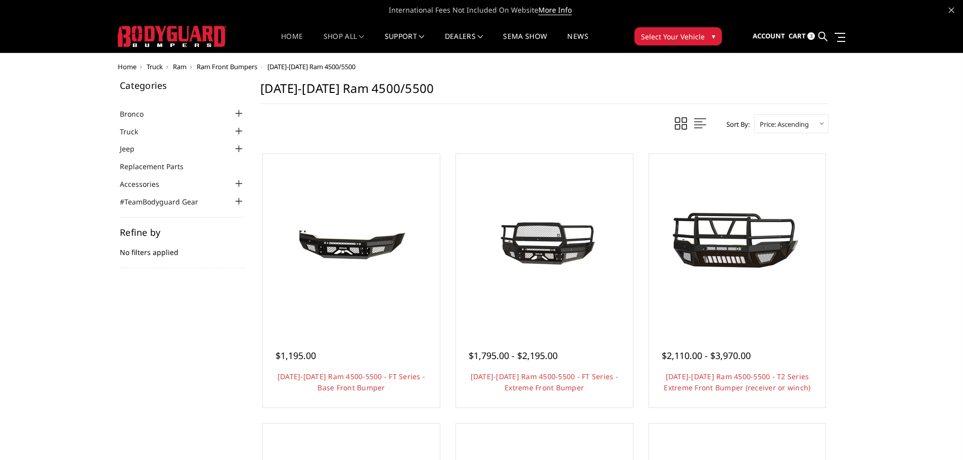
click at [291, 35] on link "Home" at bounding box center [292, 43] width 22 height 20
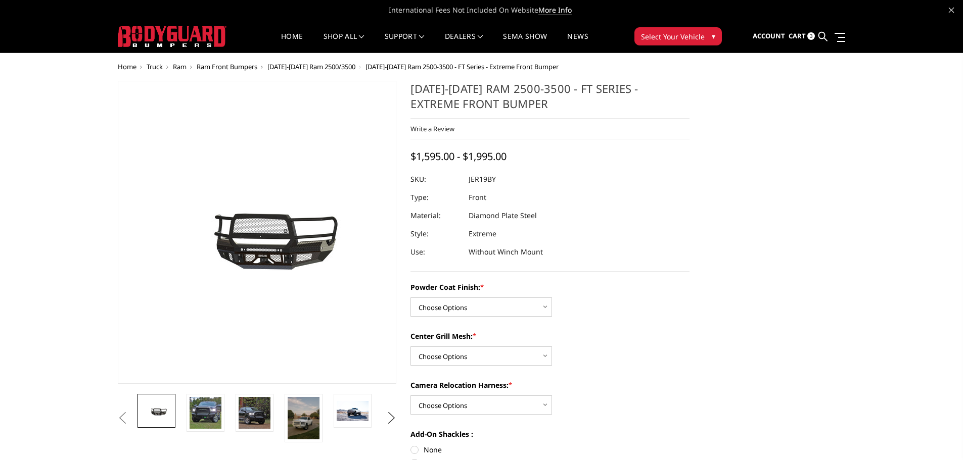
click at [391, 418] on button "Next" at bounding box center [391, 418] width 15 height 15
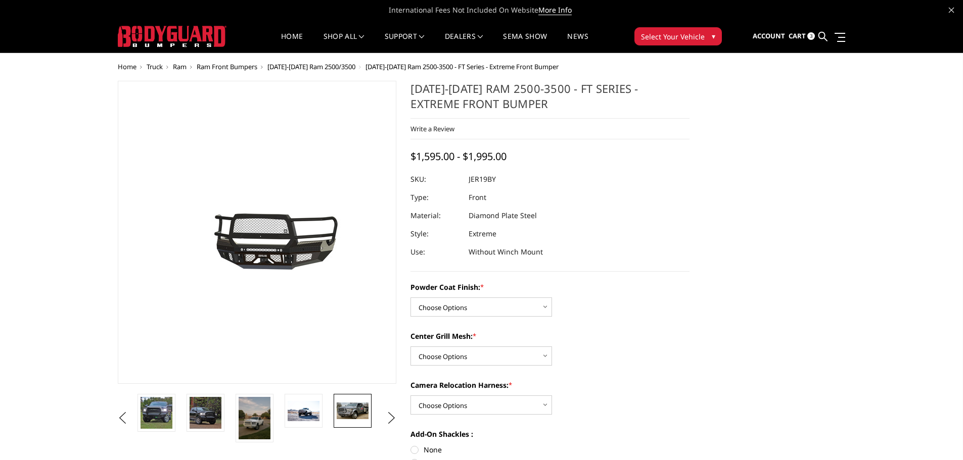
click at [358, 411] on img at bounding box center [353, 411] width 32 height 17
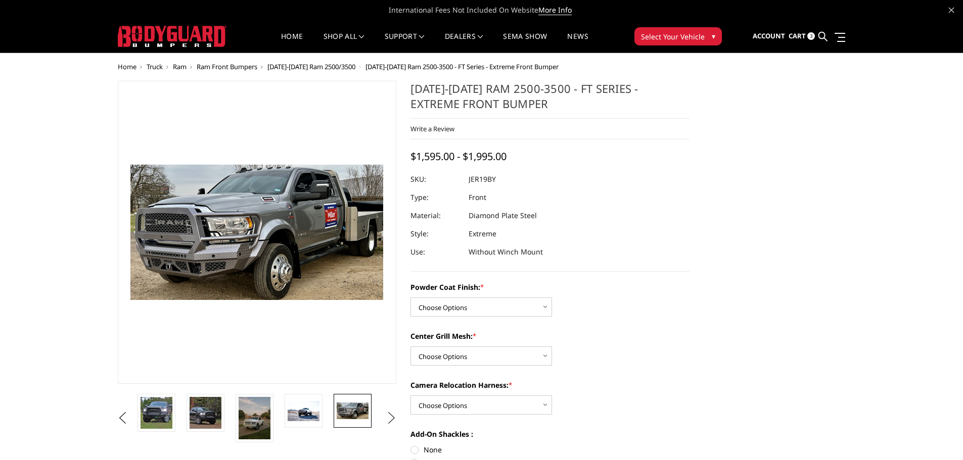
click at [391, 419] on button "Next" at bounding box center [391, 418] width 15 height 15
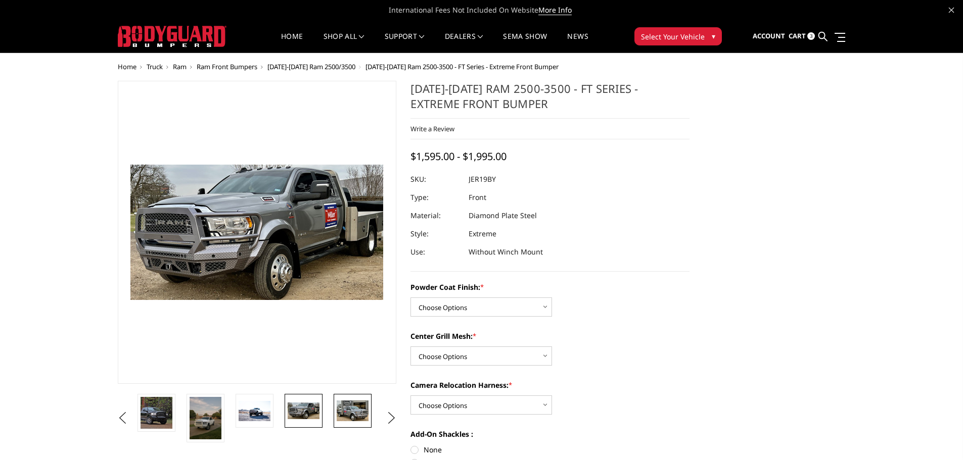
click at [358, 408] on img at bounding box center [353, 411] width 32 height 20
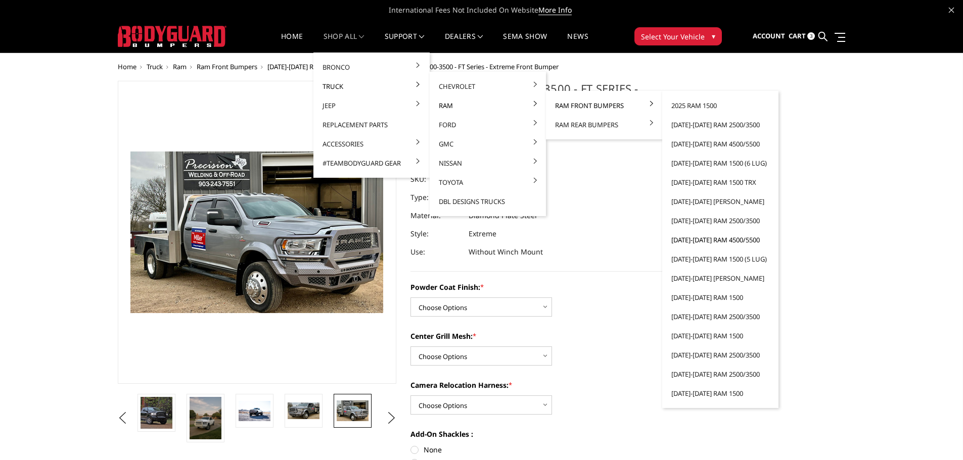
click at [716, 237] on link "[DATE]-[DATE] Ram 4500/5500" at bounding box center [720, 239] width 108 height 19
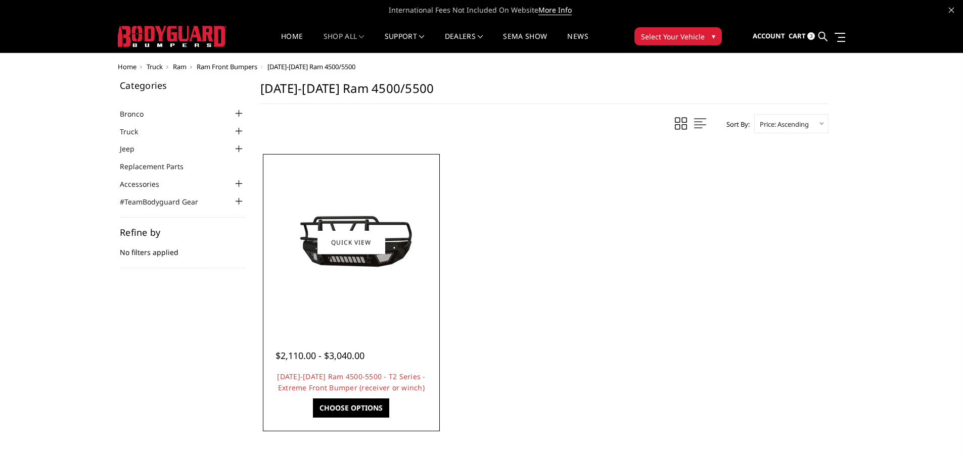
click at [375, 257] on img at bounding box center [351, 242] width 162 height 88
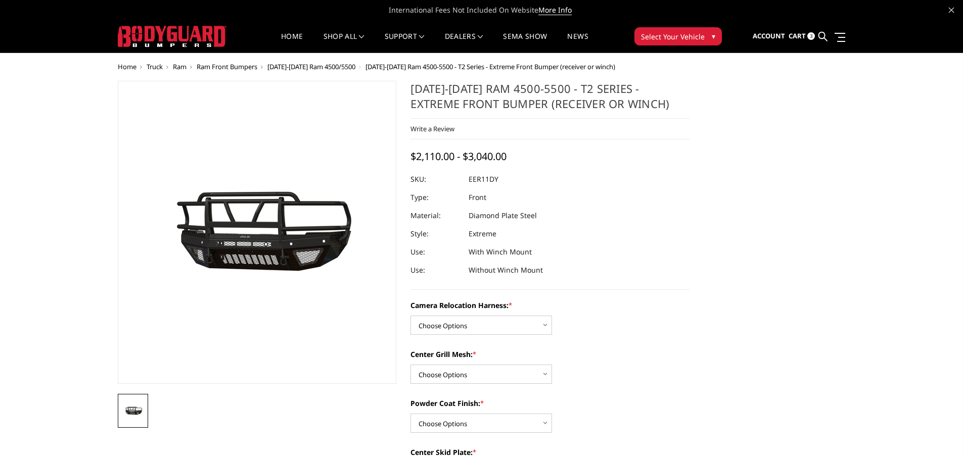
click at [317, 256] on img at bounding box center [178, 229] width 647 height 354
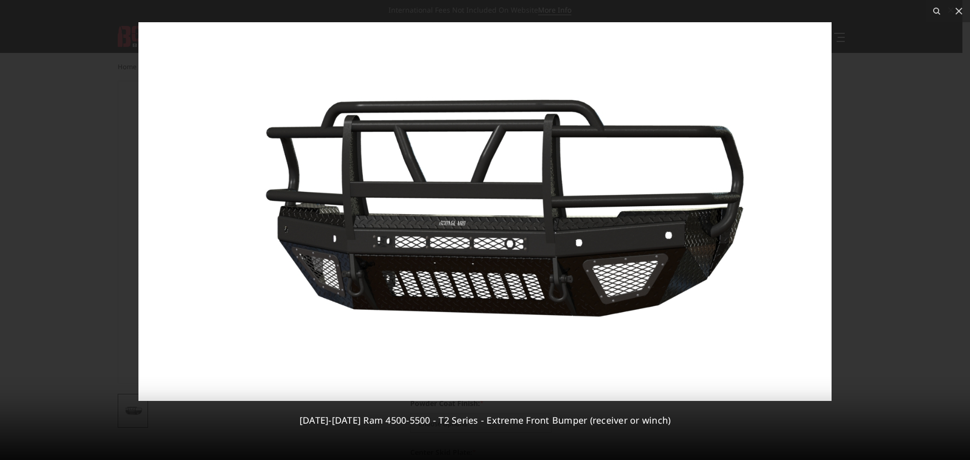
click at [372, 308] on img at bounding box center [484, 211] width 693 height 379
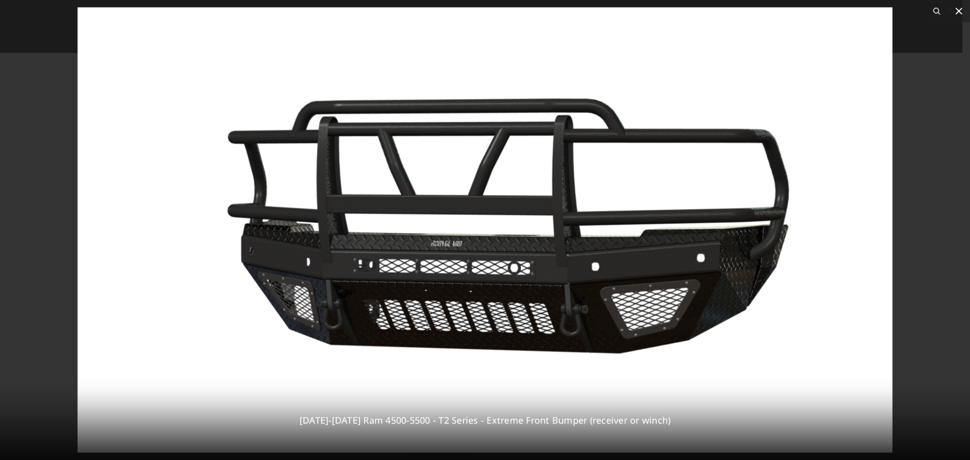
click at [954, 10] on icon at bounding box center [959, 11] width 12 height 12
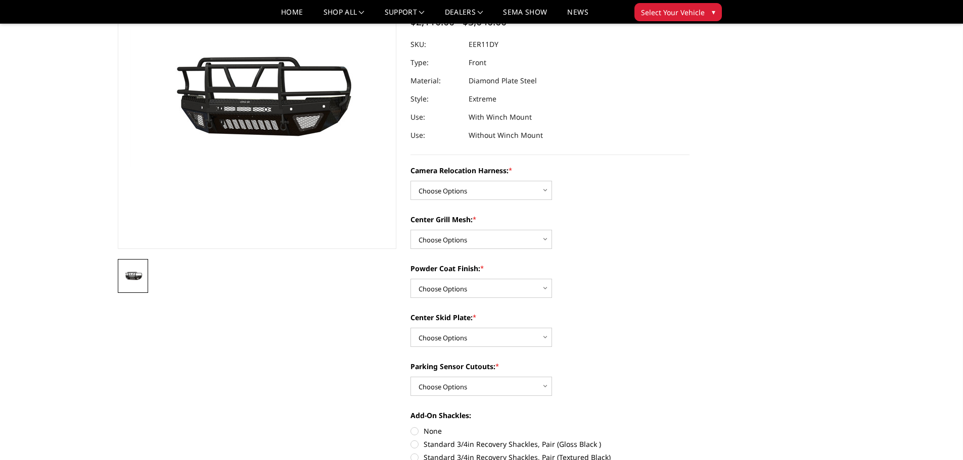
scroll to position [30, 0]
